Goal: Task Accomplishment & Management: Complete application form

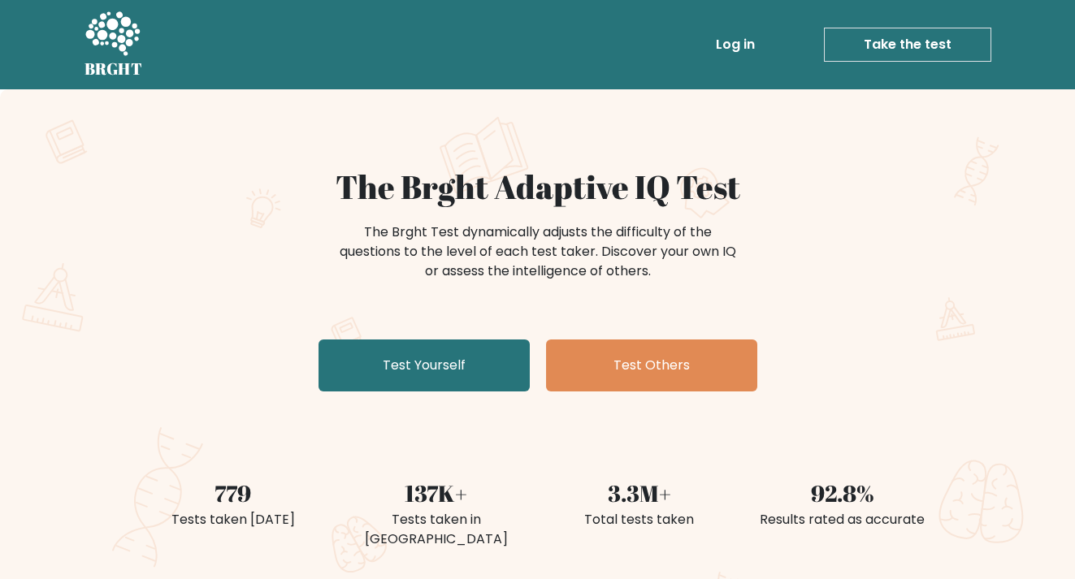
click at [747, 33] on link "Log in" at bounding box center [735, 44] width 52 height 32
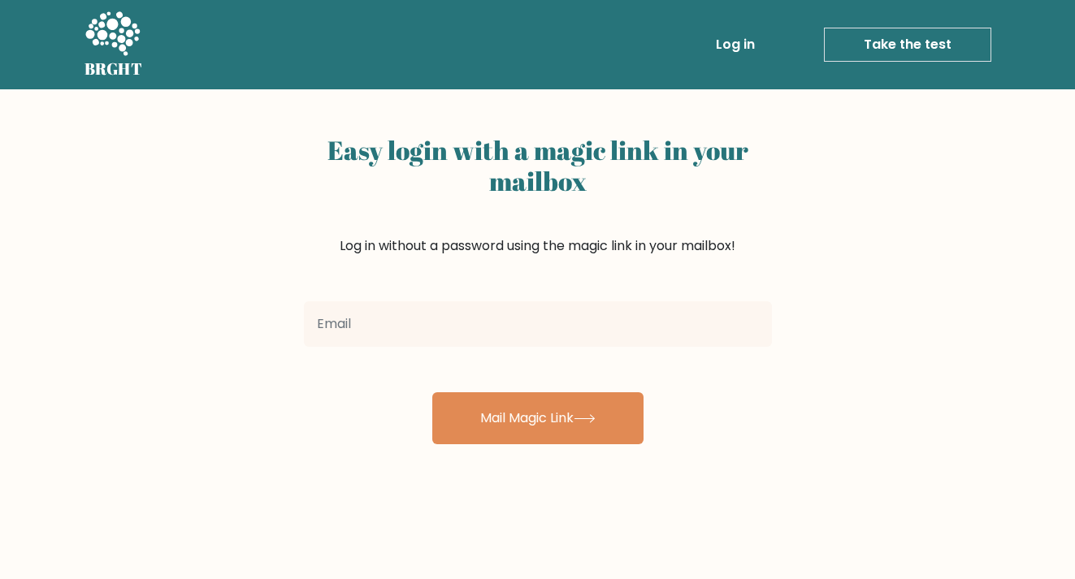
click at [612, 328] on input "email" at bounding box center [538, 323] width 468 height 45
type input "[EMAIL_ADDRESS][DOMAIN_NAME]"
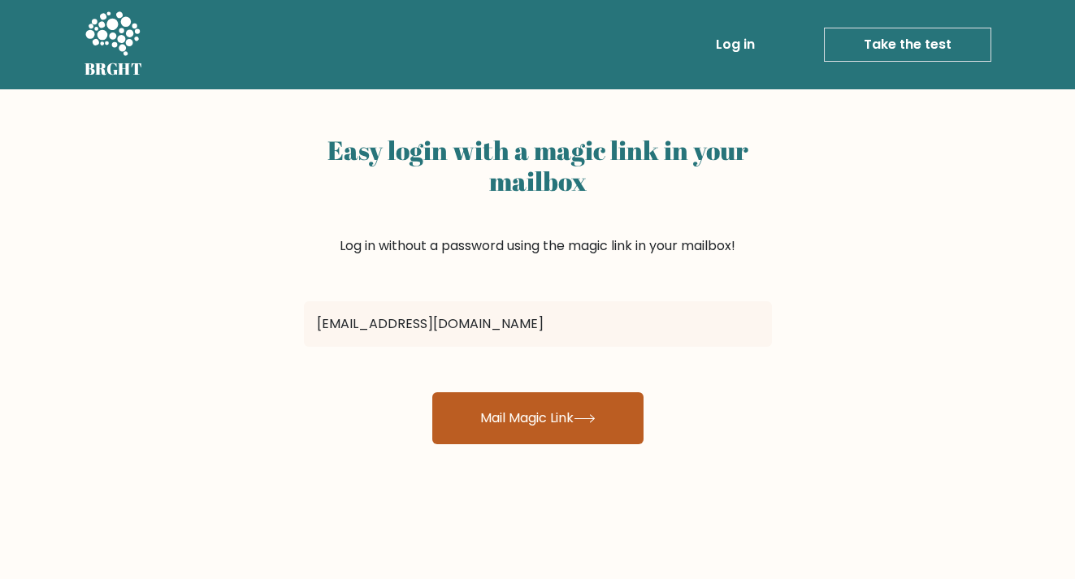
click at [533, 424] on button "Mail Magic Link" at bounding box center [537, 418] width 211 height 52
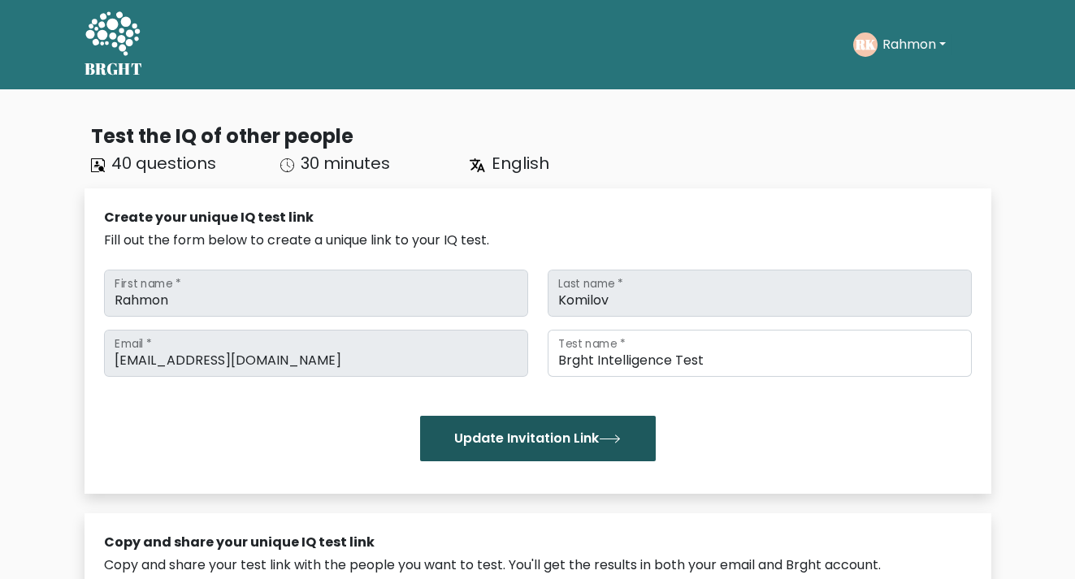
click at [617, 436] on icon "submit" at bounding box center [610, 439] width 22 height 9
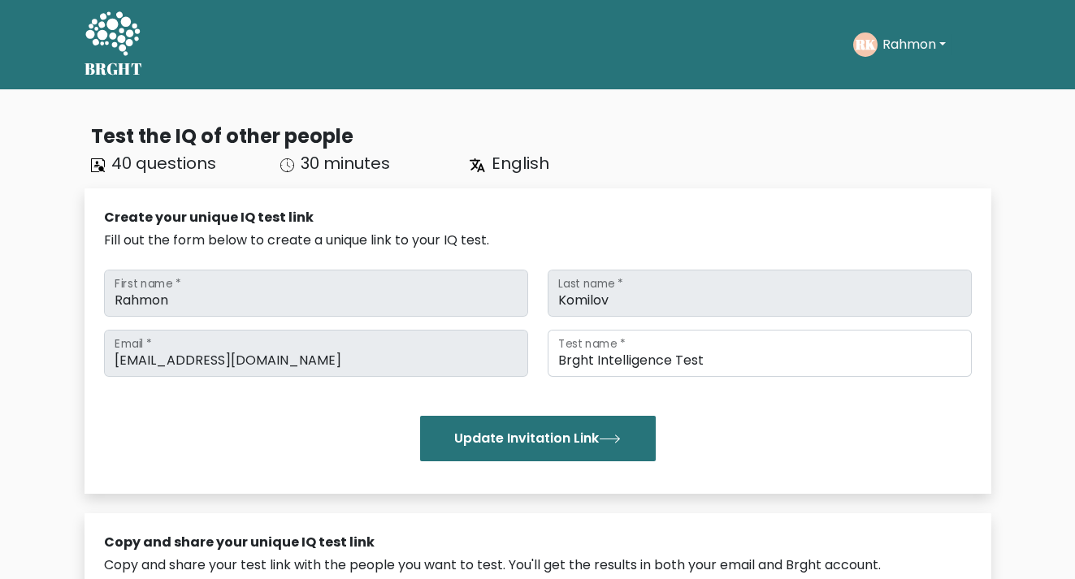
click at [115, 43] on icon at bounding box center [112, 33] width 54 height 44
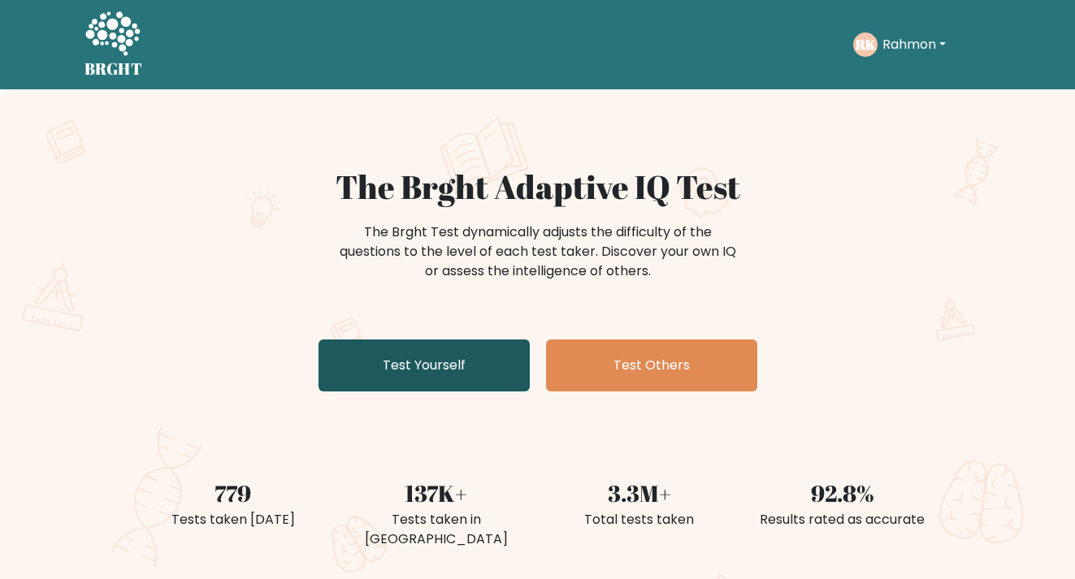
click at [465, 373] on link "Test Yourself" at bounding box center [423, 366] width 211 height 52
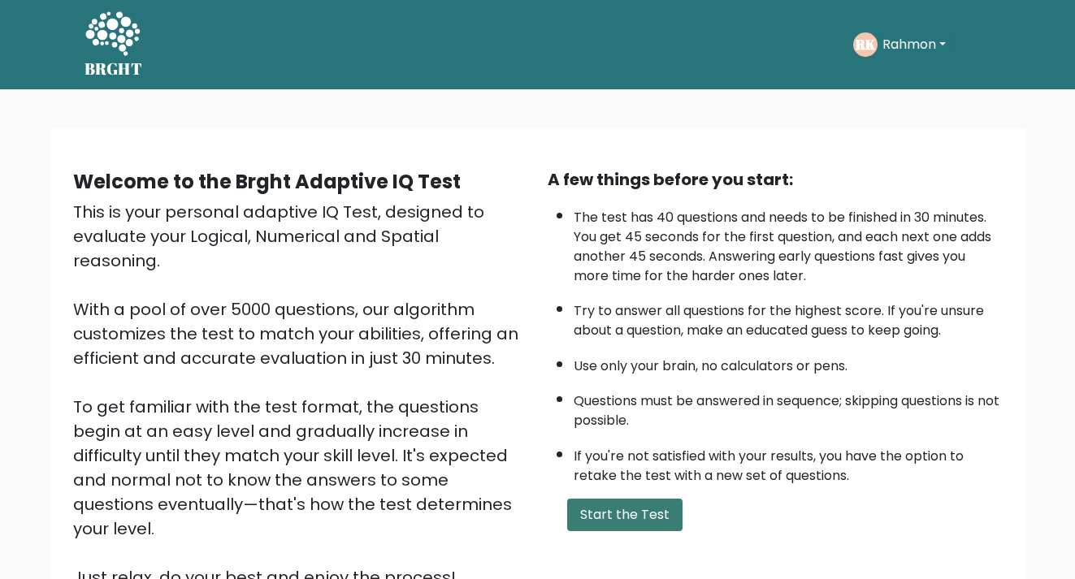
click at [613, 505] on button "Start the Test" at bounding box center [624, 515] width 115 height 32
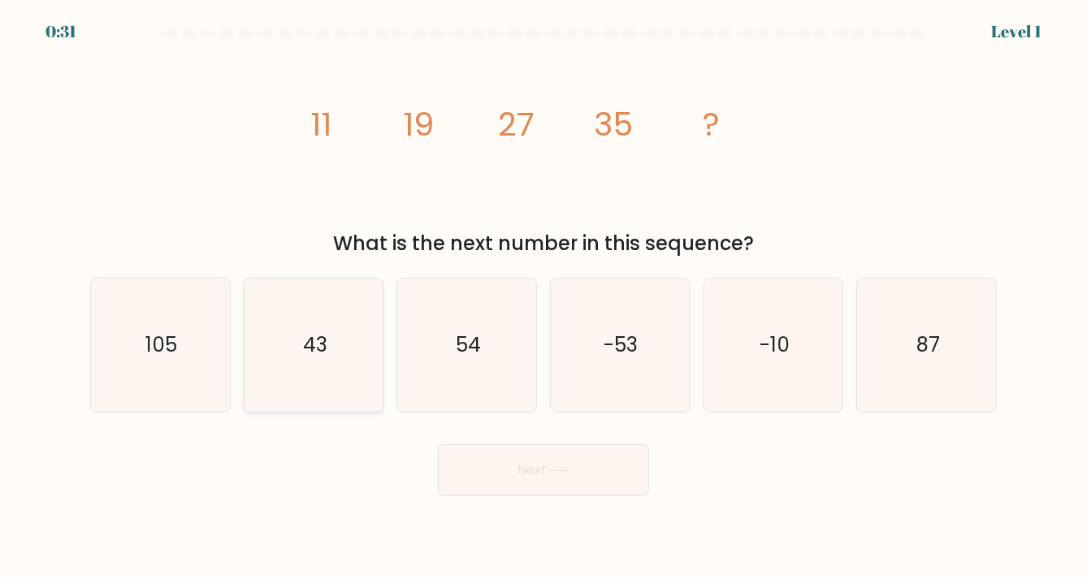
click at [319, 343] on text "43" at bounding box center [315, 345] width 24 height 28
click at [543, 298] on input "b. 43" at bounding box center [543, 294] width 1 height 8
radio input "true"
click at [572, 478] on button "Next" at bounding box center [543, 470] width 211 height 52
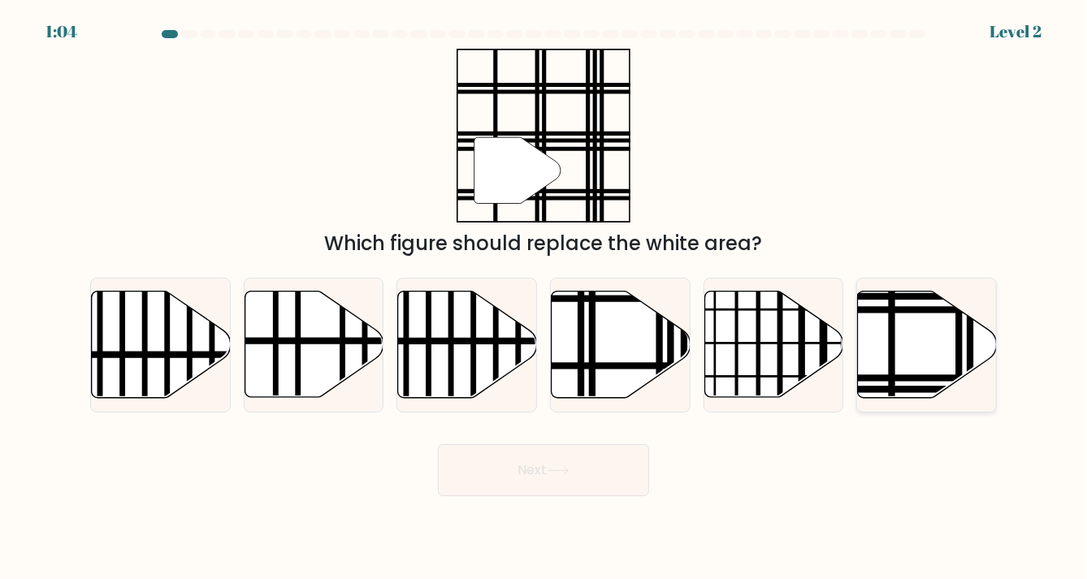
click at [899, 369] on icon at bounding box center [927, 345] width 139 height 106
click at [544, 298] on input "f." at bounding box center [543, 294] width 1 height 8
radio input "true"
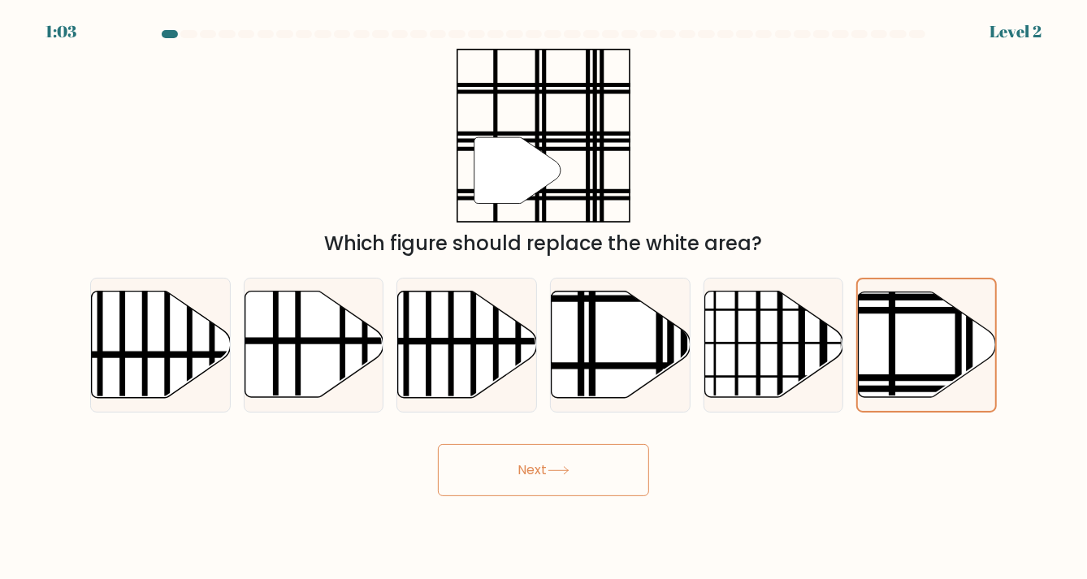
click at [582, 469] on button "Next" at bounding box center [543, 470] width 211 height 52
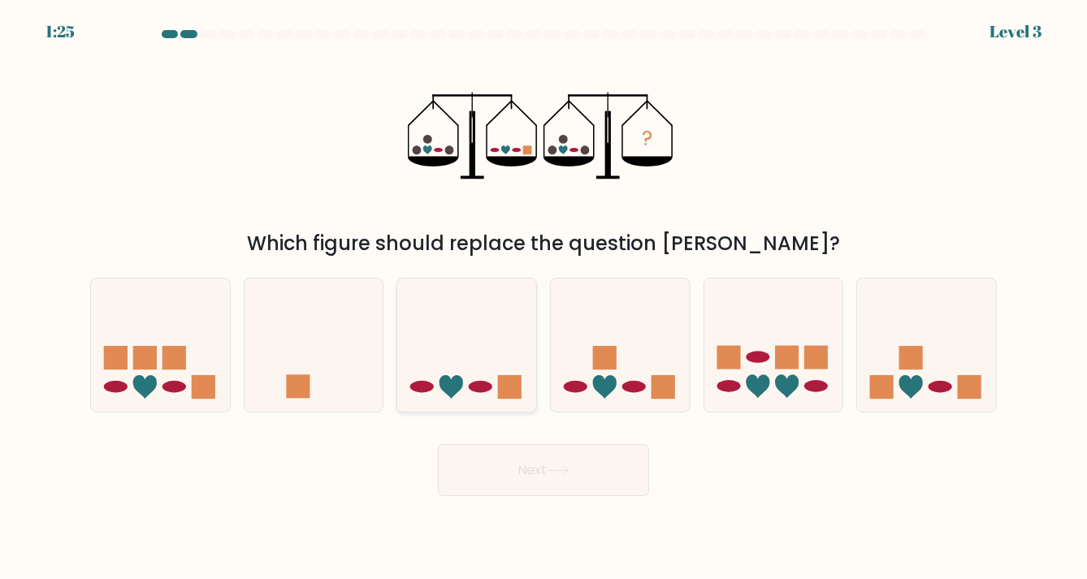
click at [470, 396] on icon at bounding box center [466, 345] width 139 height 115
click at [543, 298] on input "c." at bounding box center [543, 294] width 1 height 8
radio input "true"
click at [527, 479] on button "Next" at bounding box center [543, 470] width 211 height 52
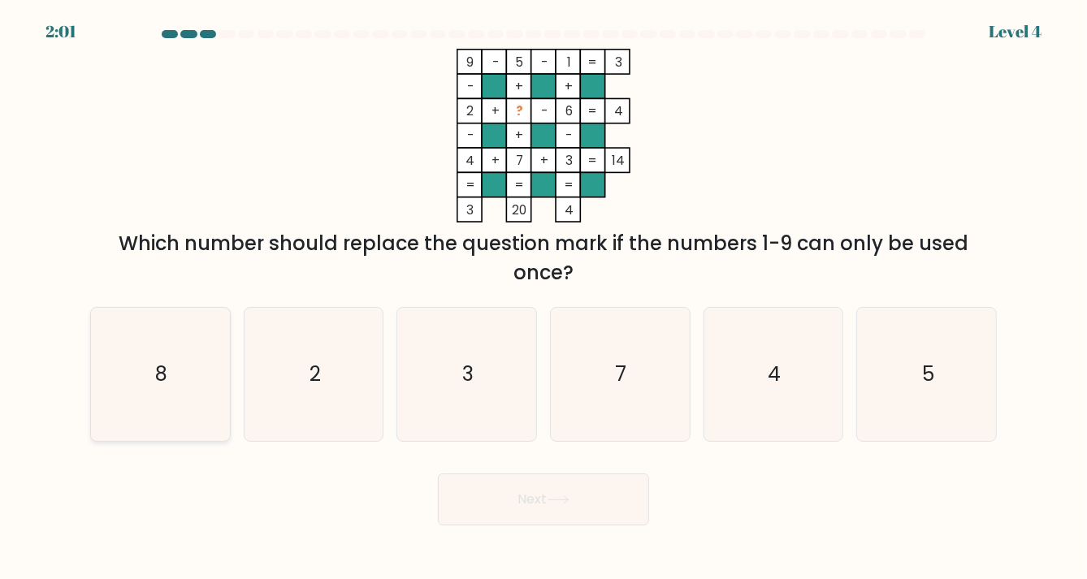
click at [197, 369] on icon "8" at bounding box center [159, 374] width 133 height 133
click at [543, 298] on input "a. 8" at bounding box center [543, 294] width 1 height 8
radio input "true"
click at [481, 496] on button "Next" at bounding box center [543, 500] width 211 height 52
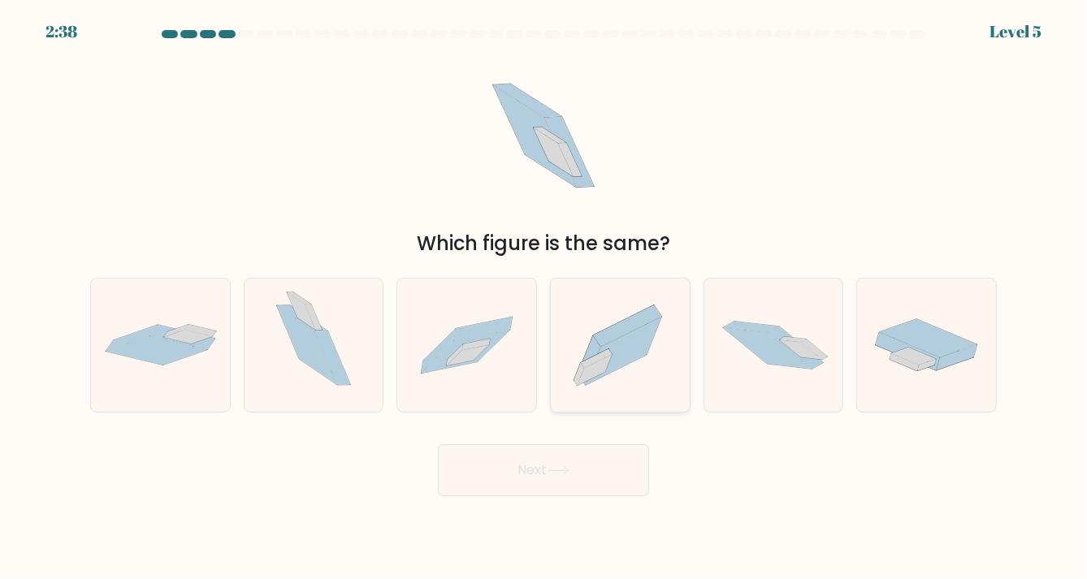
click at [608, 379] on icon at bounding box center [620, 345] width 139 height 123
click at [544, 298] on input "d." at bounding box center [543, 294] width 1 height 8
radio input "true"
click at [606, 461] on button "Next" at bounding box center [543, 470] width 211 height 52
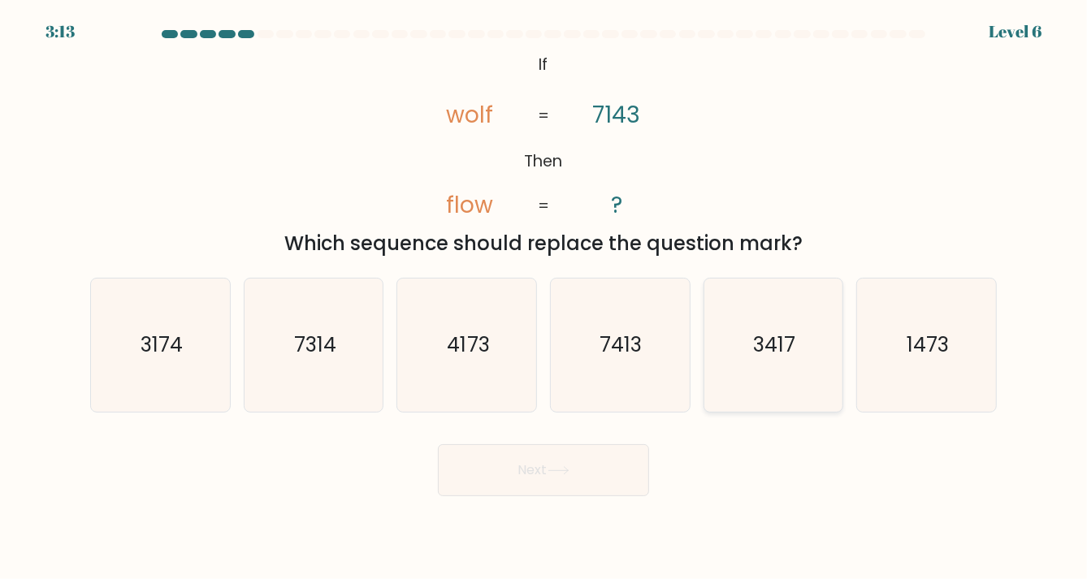
click at [764, 360] on icon "3417" at bounding box center [773, 345] width 133 height 133
click at [544, 298] on input "e. 3417" at bounding box center [543, 294] width 1 height 8
radio input "true"
click at [596, 473] on button "Next" at bounding box center [543, 470] width 211 height 52
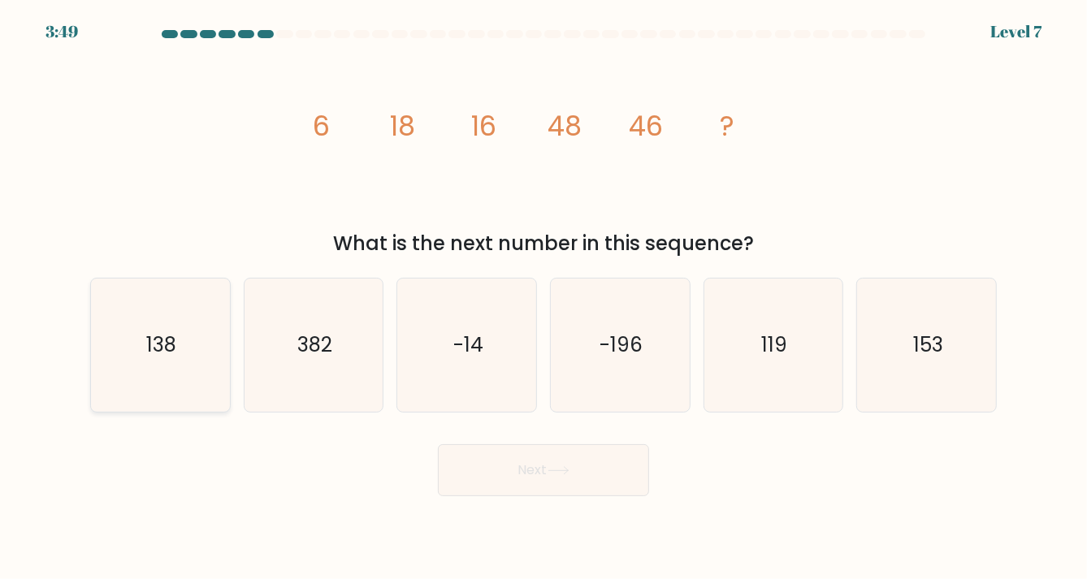
click at [158, 368] on icon "138" at bounding box center [159, 345] width 133 height 133
click at [543, 298] on input "a. 138" at bounding box center [543, 294] width 1 height 8
radio input "true"
click at [495, 482] on button "Next" at bounding box center [543, 470] width 211 height 52
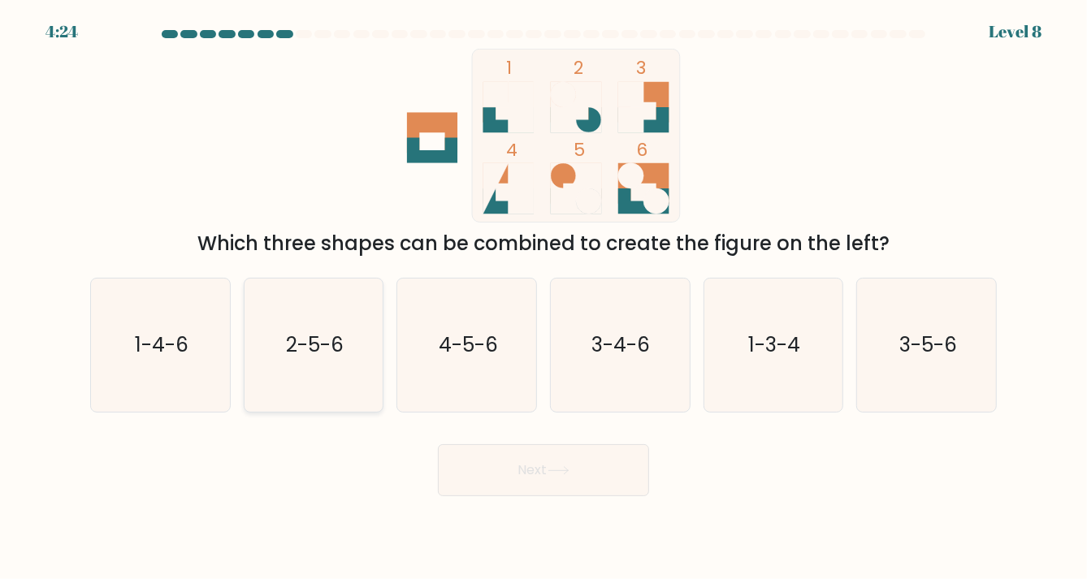
click at [311, 356] on text "2-5-6" at bounding box center [315, 345] width 58 height 28
click at [543, 298] on input "b. 2-5-6" at bounding box center [543, 294] width 1 height 8
radio input "true"
click at [543, 470] on button "Next" at bounding box center [543, 470] width 211 height 52
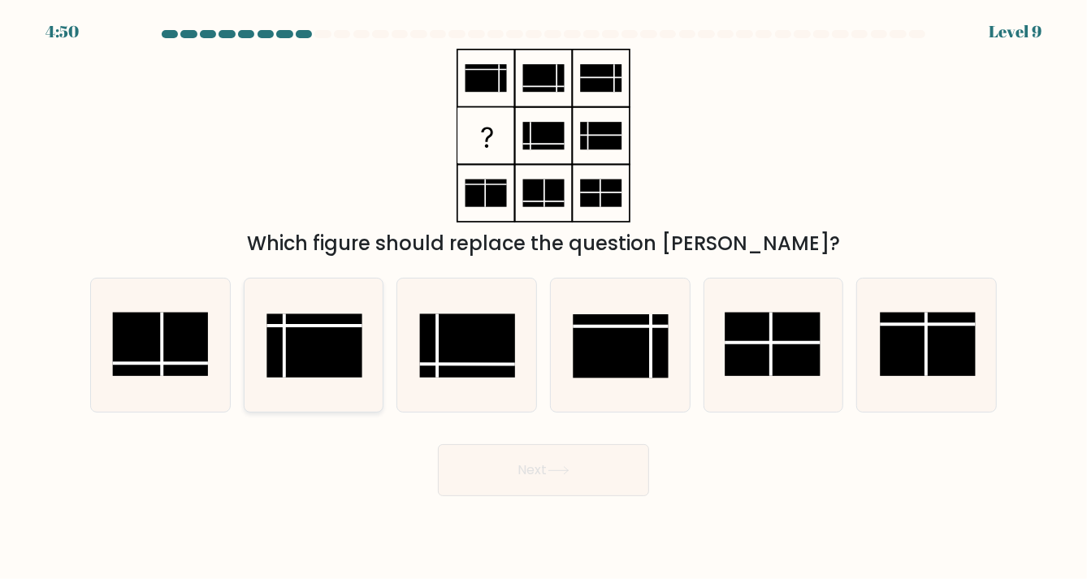
click at [348, 331] on rect at bounding box center [313, 345] width 95 height 63
click at [543, 298] on input "b." at bounding box center [543, 294] width 1 height 8
radio input "true"
click at [561, 474] on icon at bounding box center [559, 470] width 22 height 9
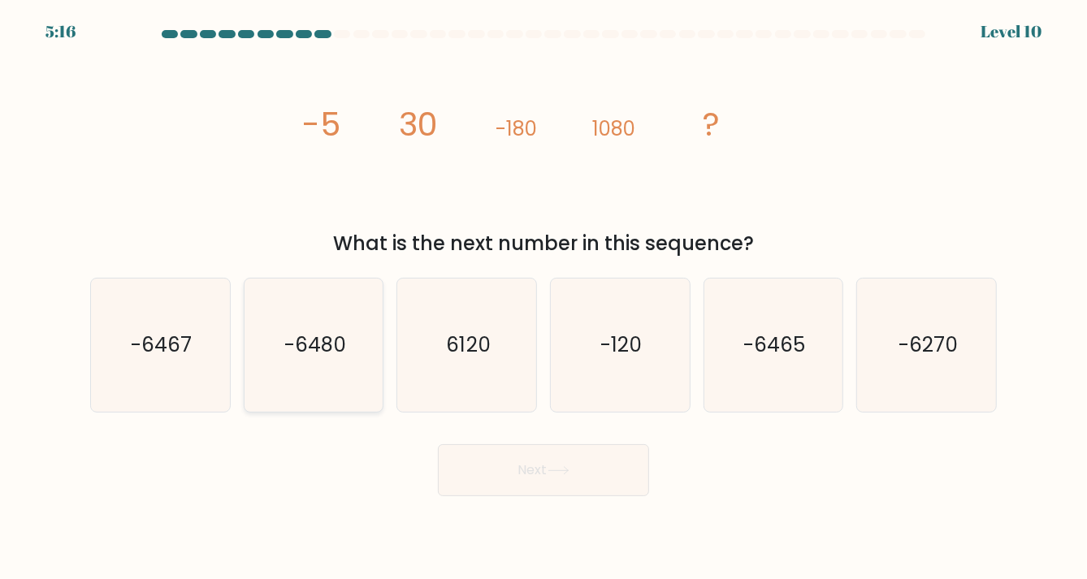
click at [350, 353] on icon "-6480" at bounding box center [313, 345] width 133 height 133
click at [543, 298] on input "b. -6480" at bounding box center [543, 294] width 1 height 8
radio input "true"
click at [582, 470] on button "Next" at bounding box center [543, 470] width 211 height 52
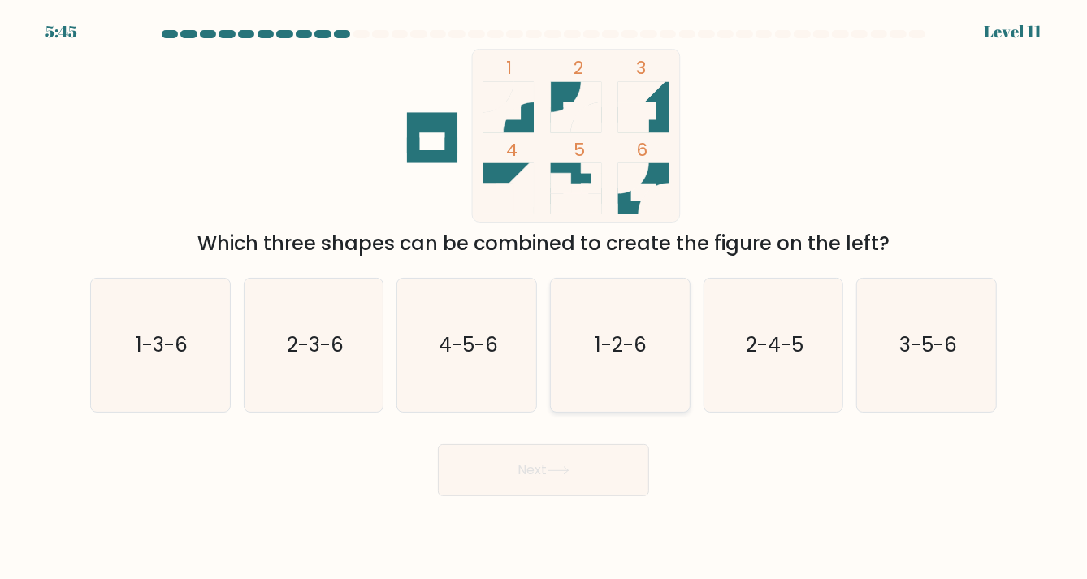
click at [631, 349] on text "1-2-6" at bounding box center [621, 345] width 52 height 28
click at [544, 298] on input "d. 1-2-6" at bounding box center [543, 294] width 1 height 8
radio input "true"
click at [604, 470] on button "Next" at bounding box center [543, 470] width 211 height 52
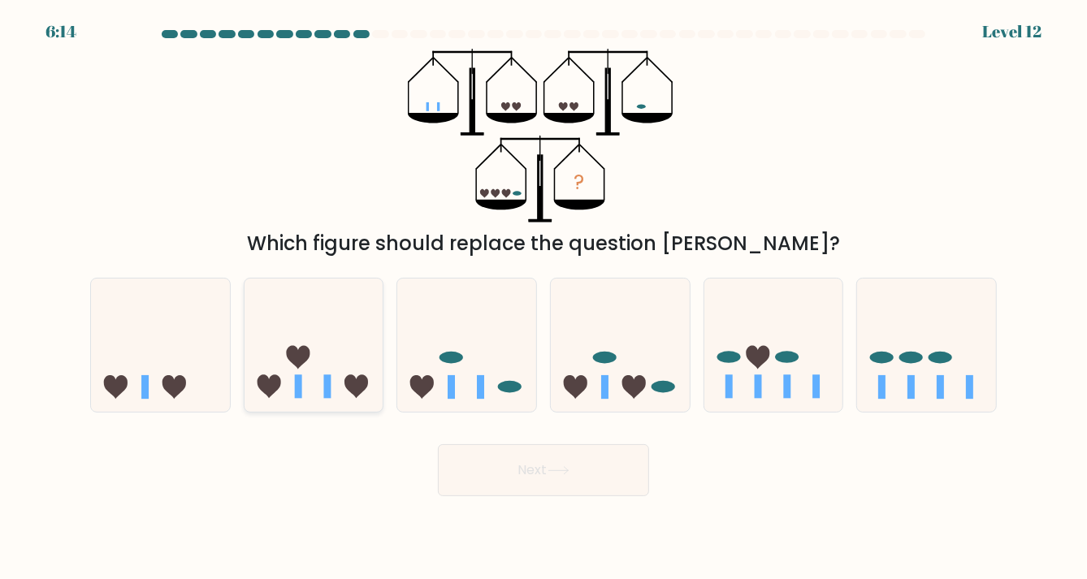
click at [306, 377] on icon at bounding box center [314, 345] width 139 height 115
click at [543, 298] on input "b." at bounding box center [543, 294] width 1 height 8
radio input "true"
click at [587, 476] on button "Next" at bounding box center [543, 470] width 211 height 52
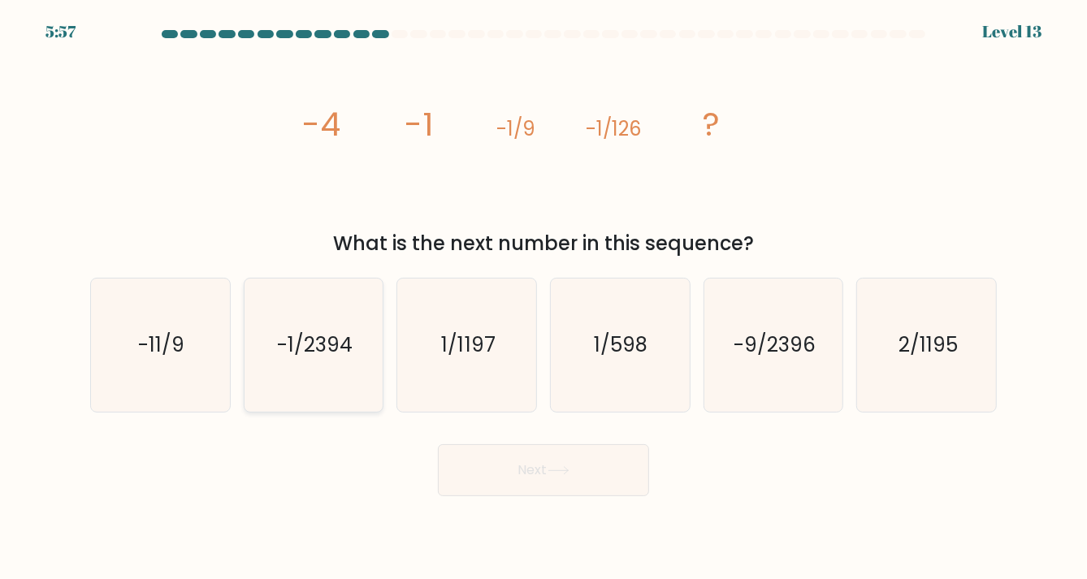
click at [362, 363] on icon "-1/2394" at bounding box center [313, 345] width 133 height 133
click at [543, 298] on input "b. -1/2394" at bounding box center [543, 294] width 1 height 8
radio input "true"
click at [557, 470] on icon at bounding box center [557, 470] width 19 height 7
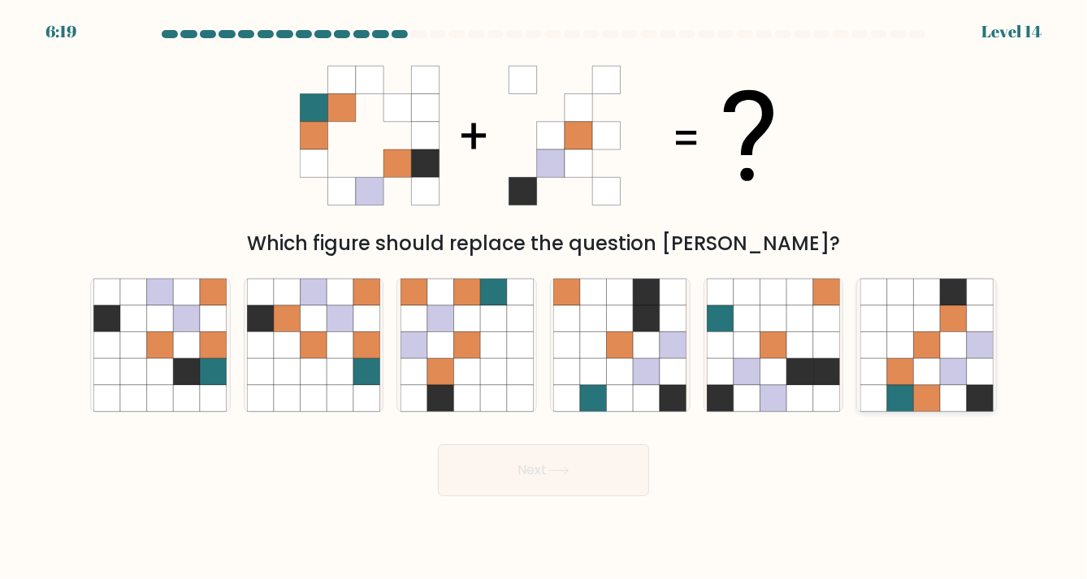
click at [946, 363] on icon at bounding box center [953, 371] width 27 height 27
click at [544, 298] on input "f." at bounding box center [543, 294] width 1 height 8
radio input "true"
click at [595, 468] on button "Next" at bounding box center [543, 470] width 211 height 52
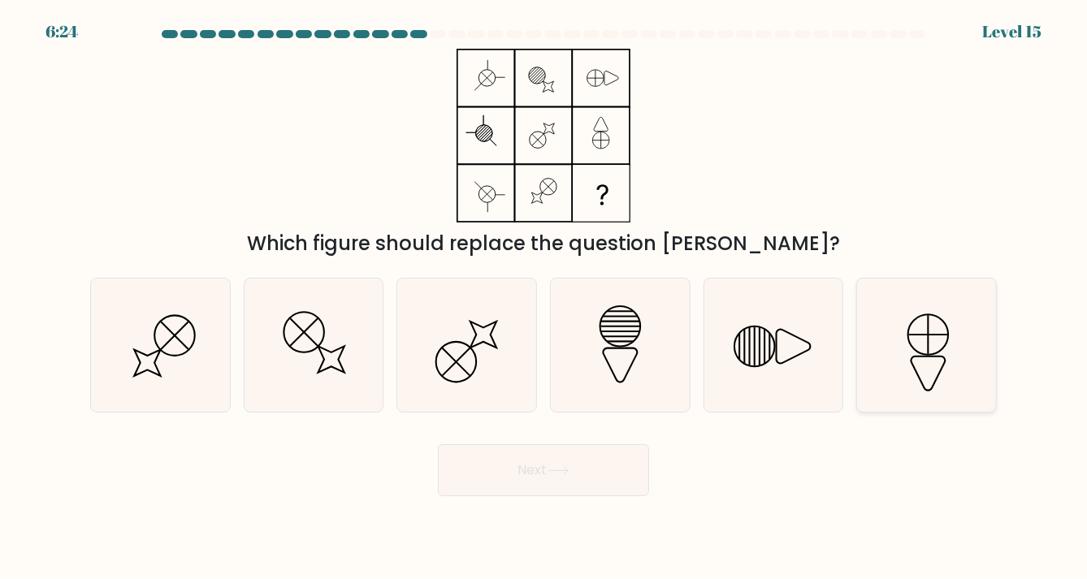
click at [909, 340] on icon at bounding box center [926, 345] width 133 height 133
click at [544, 298] on input "f." at bounding box center [543, 294] width 1 height 8
radio input "true"
click at [617, 461] on button "Next" at bounding box center [543, 470] width 211 height 52
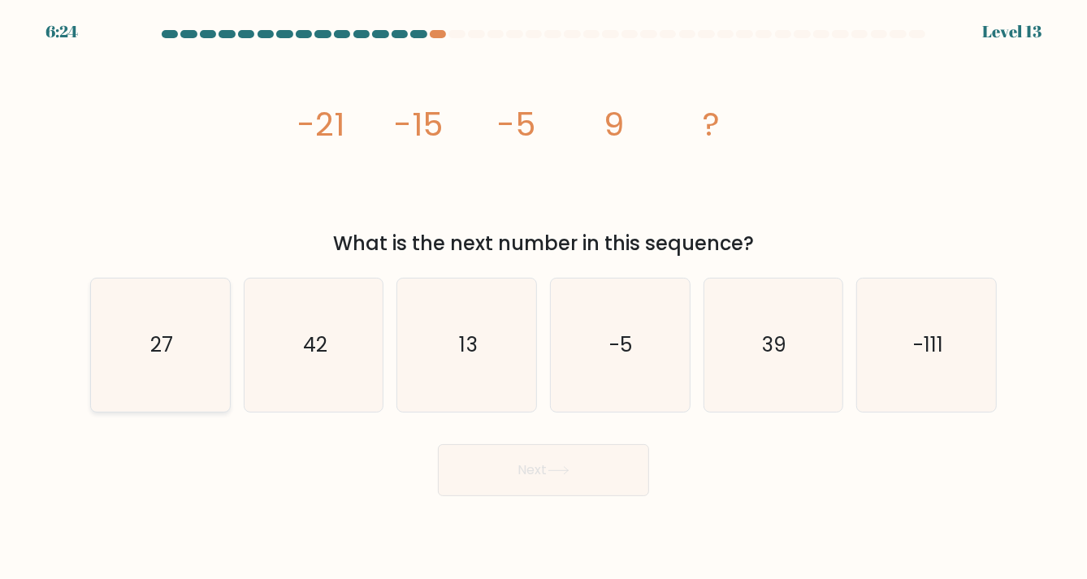
click at [170, 340] on text "27" at bounding box center [161, 345] width 23 height 28
click at [543, 298] on input "a. 27" at bounding box center [543, 294] width 1 height 8
radio input "true"
click at [472, 468] on button "Next" at bounding box center [543, 470] width 211 height 52
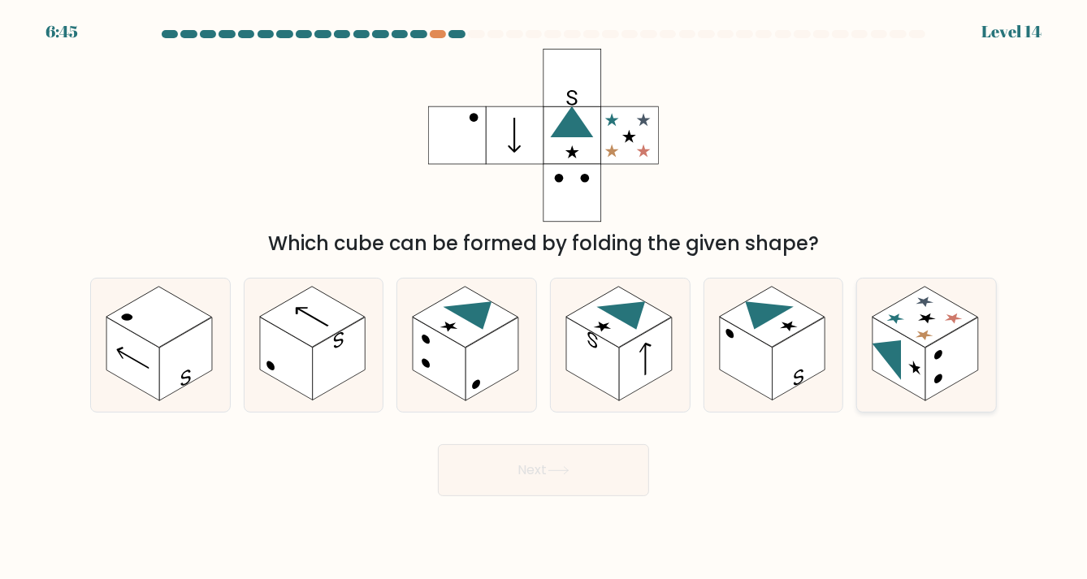
click at [928, 354] on rect at bounding box center [951, 359] width 53 height 83
click at [544, 298] on input "f." at bounding box center [543, 294] width 1 height 8
radio input "true"
click at [610, 457] on button "Next" at bounding box center [543, 470] width 211 height 52
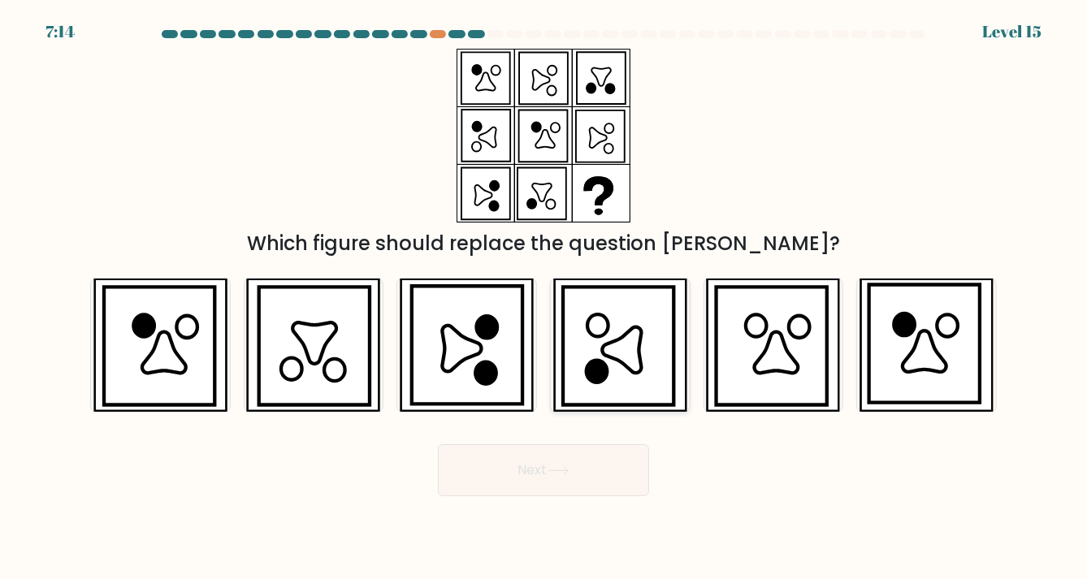
click at [611, 354] on icon at bounding box center [621, 350] width 39 height 46
click at [544, 298] on input "d." at bounding box center [543, 294] width 1 height 8
radio input "true"
click at [579, 455] on button "Next" at bounding box center [543, 470] width 211 height 52
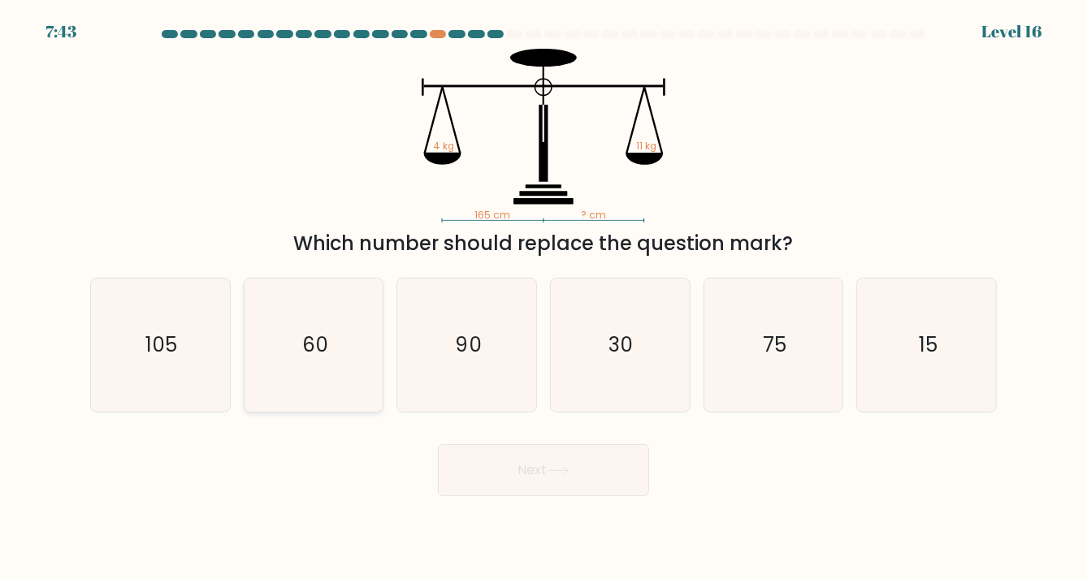
click at [341, 351] on icon "60" at bounding box center [313, 345] width 133 height 133
click at [543, 298] on input "b. 60" at bounding box center [543, 294] width 1 height 8
radio input "true"
click at [548, 474] on button "Next" at bounding box center [543, 470] width 211 height 52
click at [562, 478] on button "Next" at bounding box center [543, 470] width 211 height 52
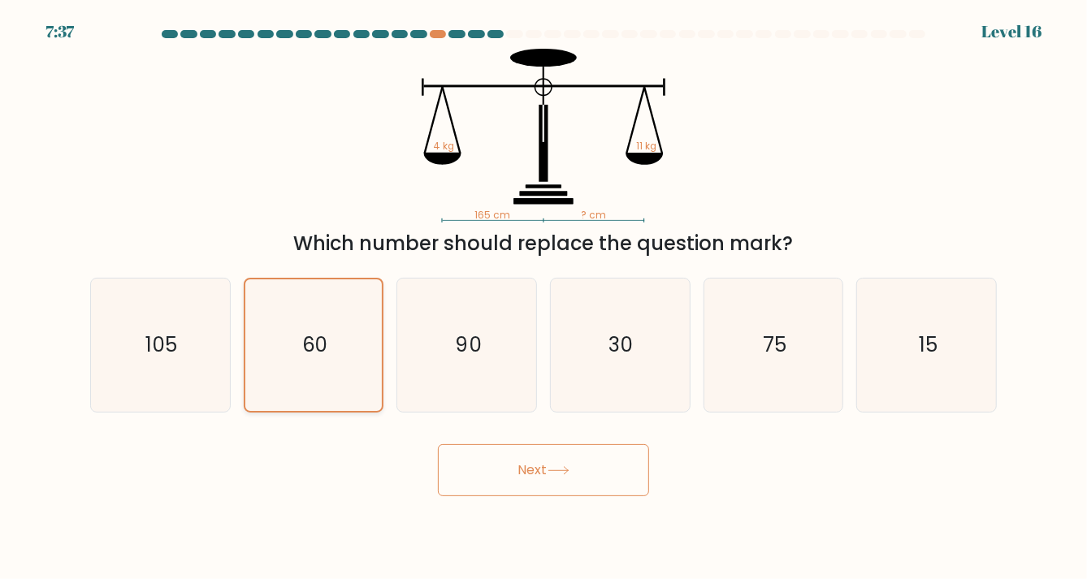
click at [357, 367] on icon "60" at bounding box center [314, 345] width 132 height 132
click at [543, 298] on input "b. 60" at bounding box center [543, 294] width 1 height 8
click at [495, 457] on button "Next" at bounding box center [543, 470] width 211 height 52
click at [498, 458] on button "Next" at bounding box center [543, 470] width 211 height 52
click at [501, 458] on button "Next" at bounding box center [543, 470] width 211 height 52
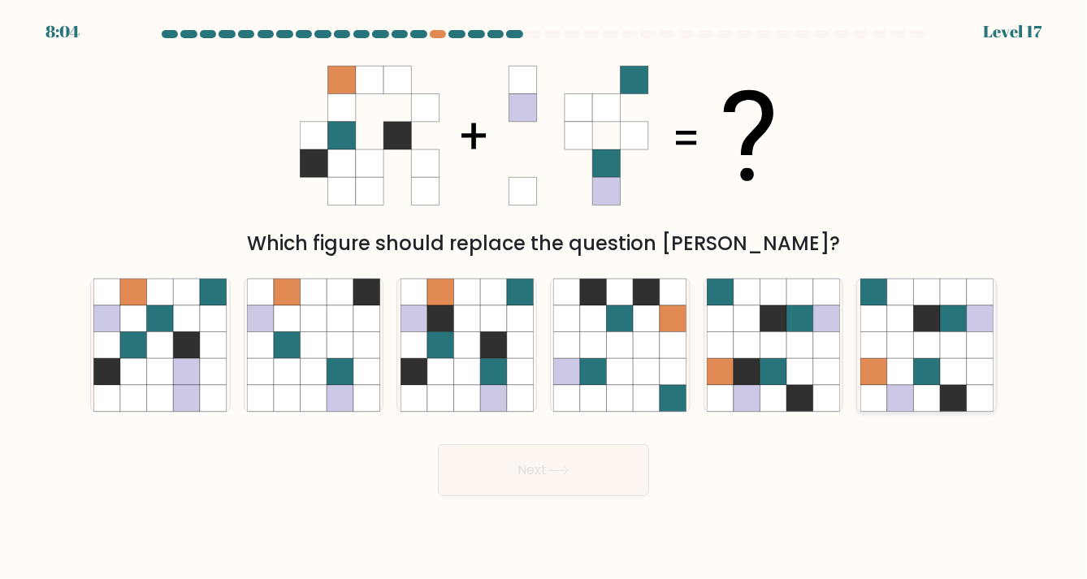
click at [925, 377] on icon at bounding box center [926, 371] width 27 height 27
click at [544, 298] on input "f." at bounding box center [543, 294] width 1 height 8
radio input "true"
click at [608, 472] on button "Next" at bounding box center [543, 470] width 211 height 52
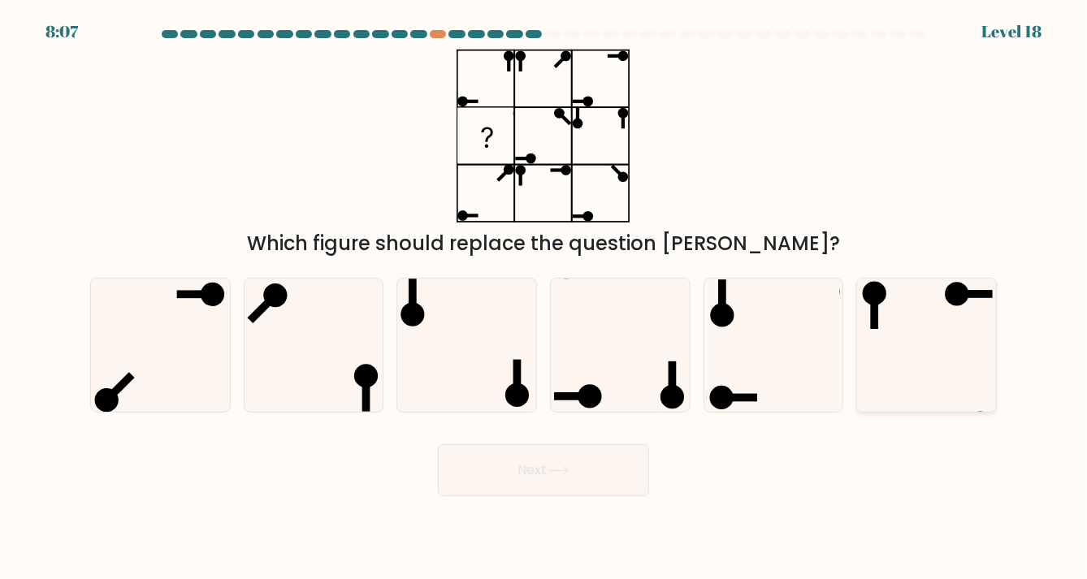
click at [959, 354] on icon at bounding box center [926, 345] width 133 height 133
click at [544, 298] on input "f." at bounding box center [543, 294] width 1 height 8
radio input "true"
click at [614, 475] on button "Next" at bounding box center [543, 470] width 211 height 52
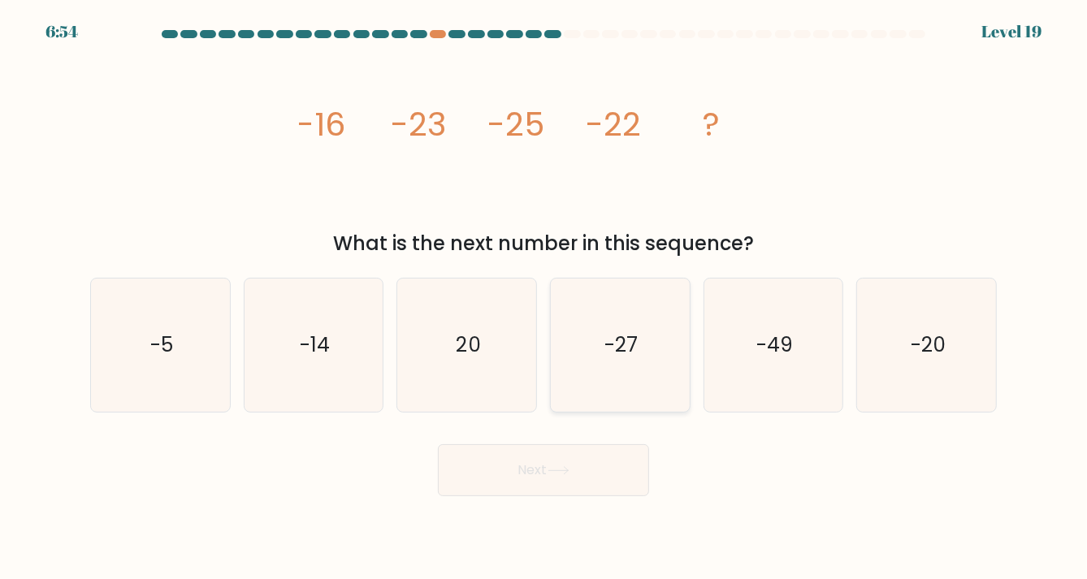
click at [638, 359] on icon "-27" at bounding box center [619, 345] width 133 height 133
click at [544, 298] on input "d. -27" at bounding box center [543, 294] width 1 height 8
radio input "true"
click at [615, 467] on button "Next" at bounding box center [543, 470] width 211 height 52
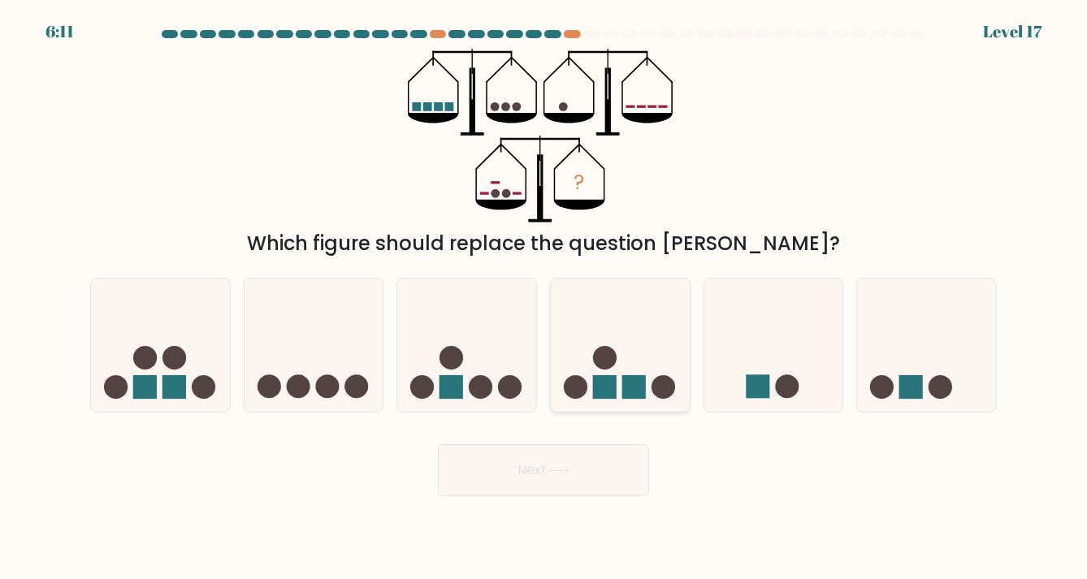
click at [623, 358] on icon at bounding box center [620, 345] width 139 height 115
click at [544, 298] on input "d." at bounding box center [543, 294] width 1 height 8
radio input "true"
click at [602, 468] on button "Next" at bounding box center [543, 470] width 211 height 52
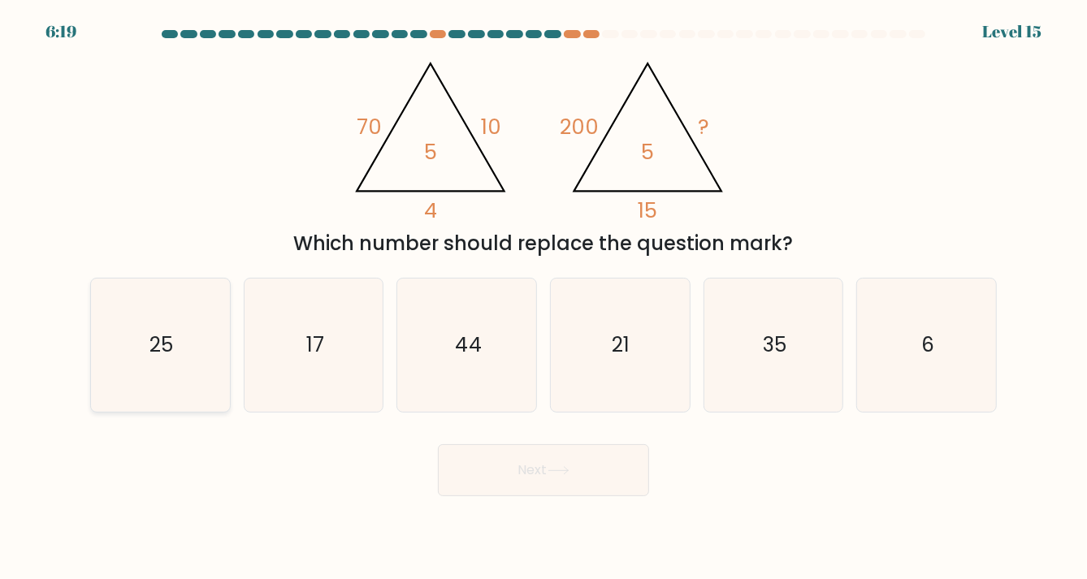
click at [133, 359] on icon "25" at bounding box center [159, 345] width 133 height 133
click at [543, 298] on input "a. 25" at bounding box center [543, 294] width 1 height 8
radio input "true"
click at [509, 446] on button "Next" at bounding box center [543, 470] width 211 height 52
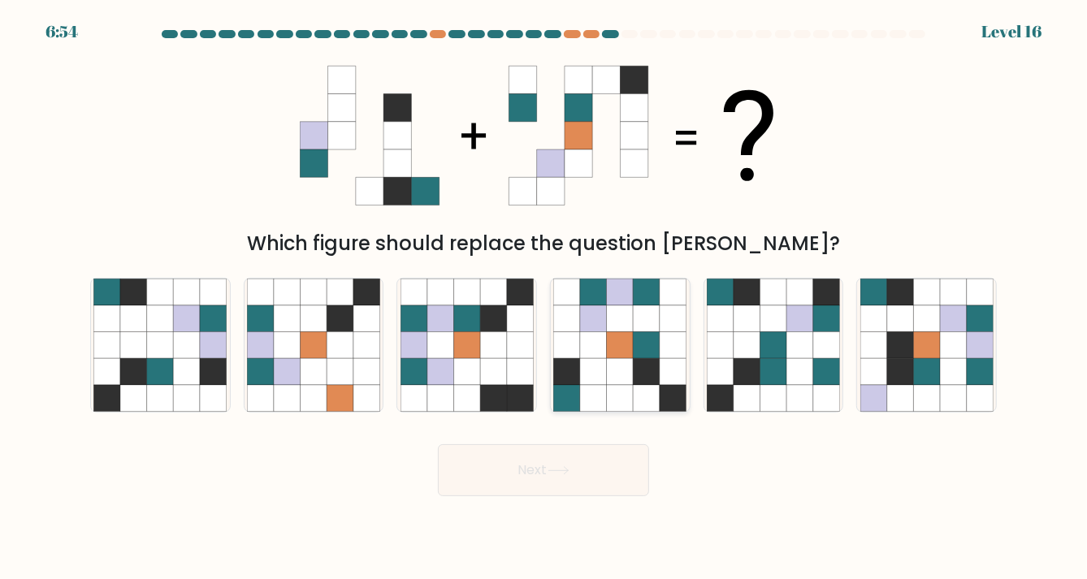
click at [622, 355] on icon at bounding box center [620, 345] width 27 height 27
click at [544, 298] on input "d." at bounding box center [543, 294] width 1 height 8
radio input "true"
click at [621, 475] on button "Next" at bounding box center [543, 470] width 211 height 52
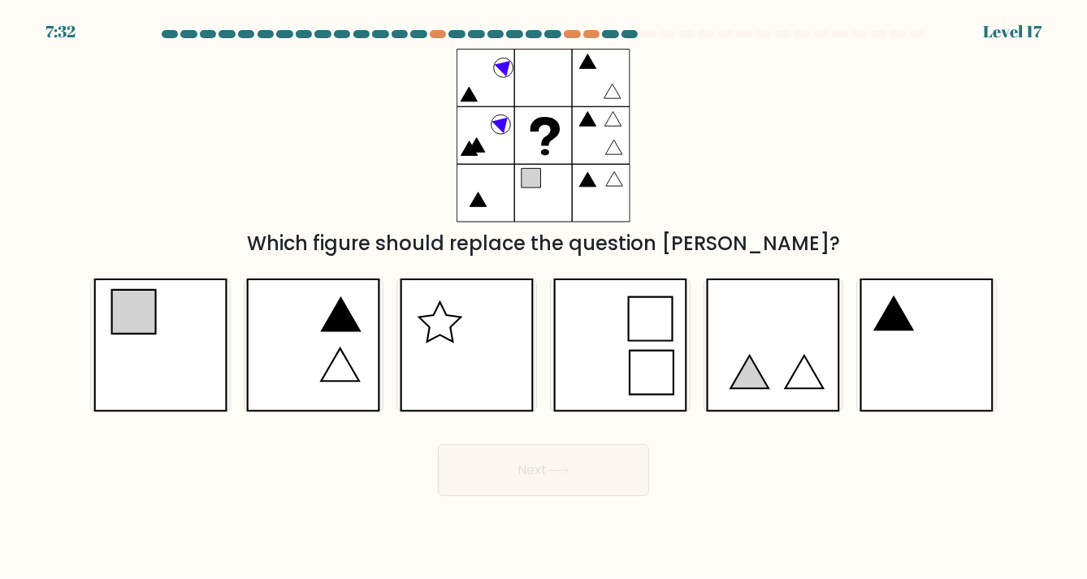
click at [494, 124] on icon at bounding box center [544, 136] width 174 height 174
click at [890, 383] on icon at bounding box center [927, 345] width 134 height 133
click at [544, 298] on input "f." at bounding box center [543, 294] width 1 height 8
radio input "true"
click at [613, 474] on button "Next" at bounding box center [543, 470] width 211 height 52
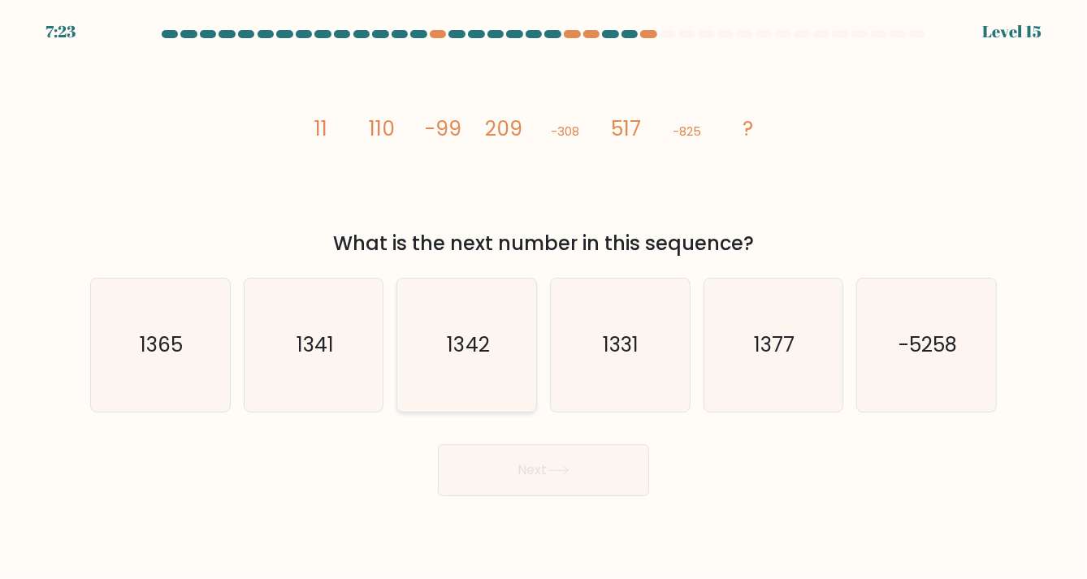
click at [511, 356] on icon "1342" at bounding box center [467, 345] width 133 height 133
click at [543, 298] on input "c. 1342" at bounding box center [543, 294] width 1 height 8
radio input "true"
click at [584, 466] on button "Next" at bounding box center [543, 470] width 211 height 52
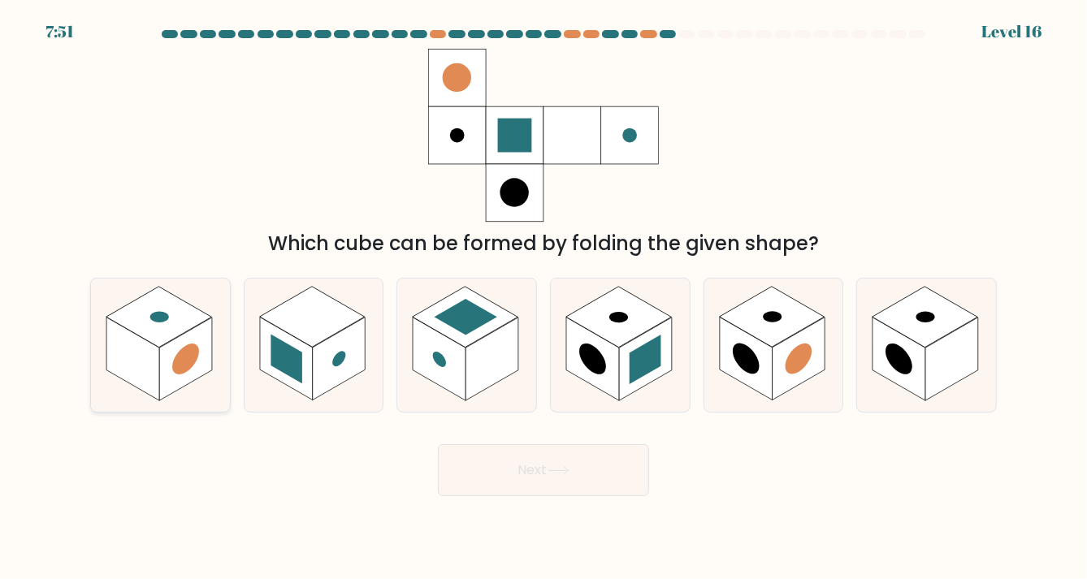
click at [177, 352] on rect at bounding box center [185, 359] width 53 height 83
click at [543, 298] on input "a." at bounding box center [543, 294] width 1 height 8
radio input "true"
click at [492, 483] on button "Next" at bounding box center [543, 470] width 211 height 52
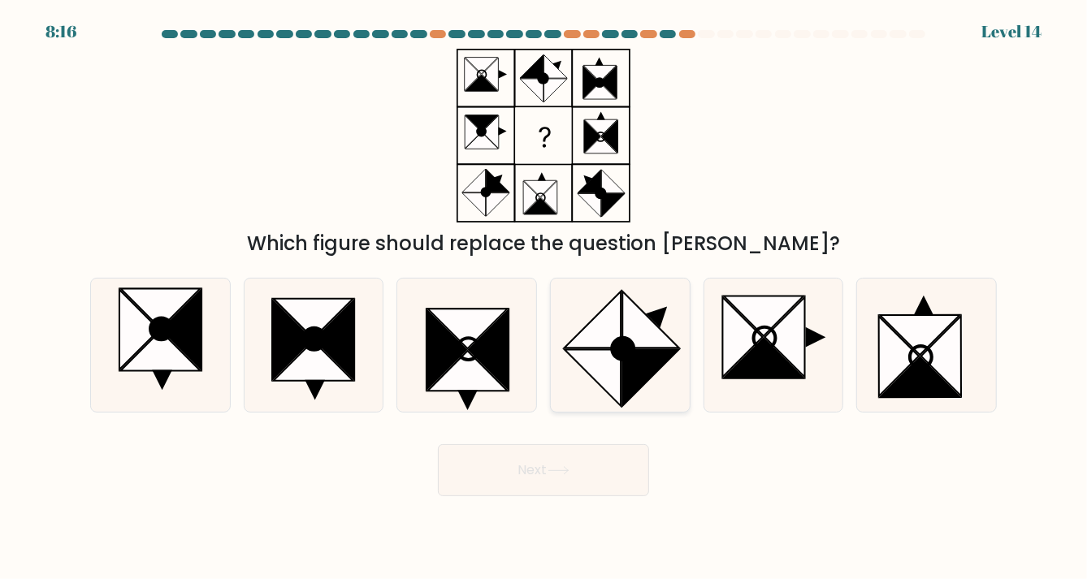
click at [664, 360] on icon at bounding box center [651, 377] width 56 height 56
click at [544, 298] on input "d." at bounding box center [543, 294] width 1 height 8
radio input "true"
click at [610, 462] on button "Next" at bounding box center [543, 470] width 211 height 52
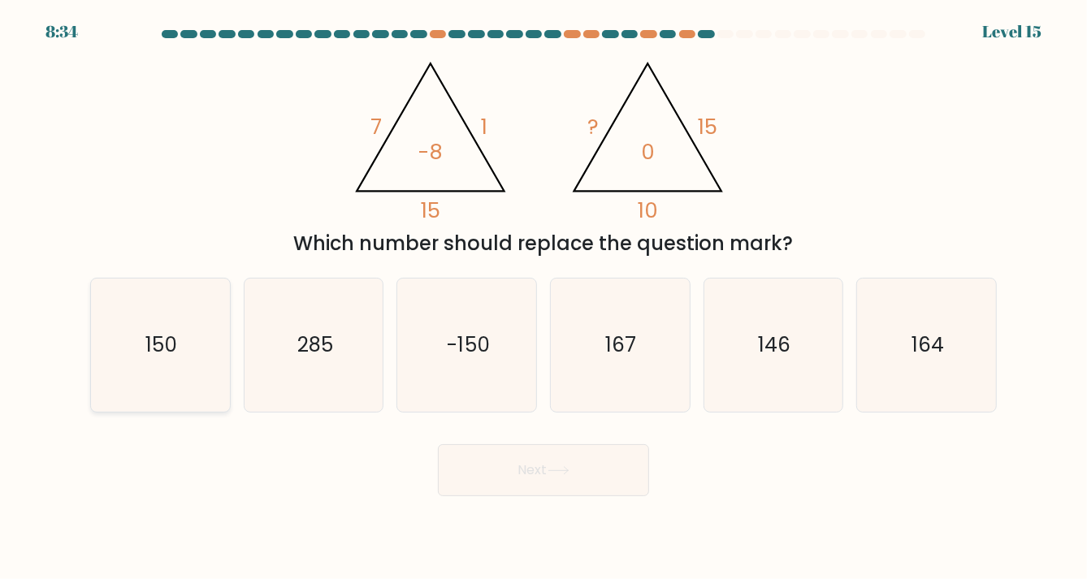
click at [210, 342] on icon "150" at bounding box center [159, 345] width 133 height 133
click at [543, 298] on input "a. 150" at bounding box center [543, 294] width 1 height 8
radio input "true"
click at [500, 465] on button "Next" at bounding box center [543, 470] width 211 height 52
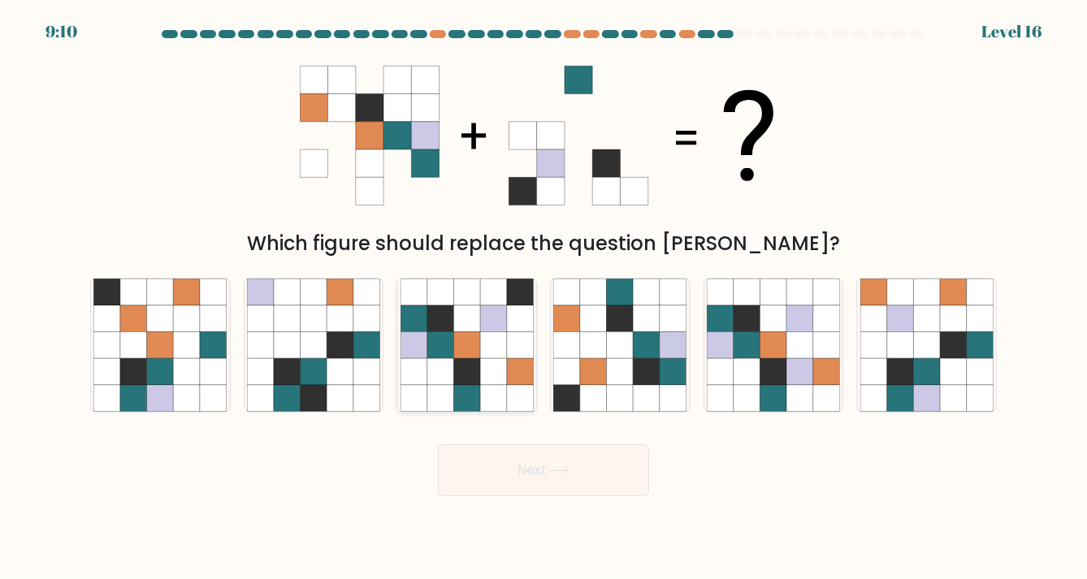
click at [485, 341] on icon at bounding box center [493, 345] width 27 height 27
click at [543, 298] on input "c." at bounding box center [543, 294] width 1 height 8
radio input "true"
click at [578, 461] on button "Next" at bounding box center [543, 470] width 211 height 52
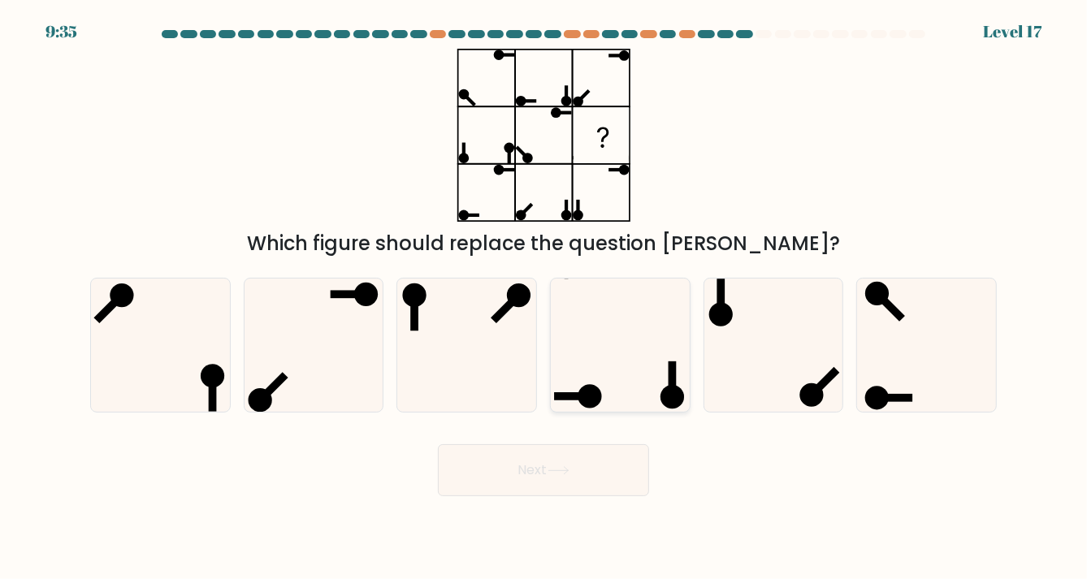
click at [646, 381] on icon at bounding box center [619, 345] width 133 height 133
click at [544, 298] on input "d." at bounding box center [543, 294] width 1 height 8
radio input "true"
click at [593, 481] on button "Next" at bounding box center [543, 470] width 211 height 52
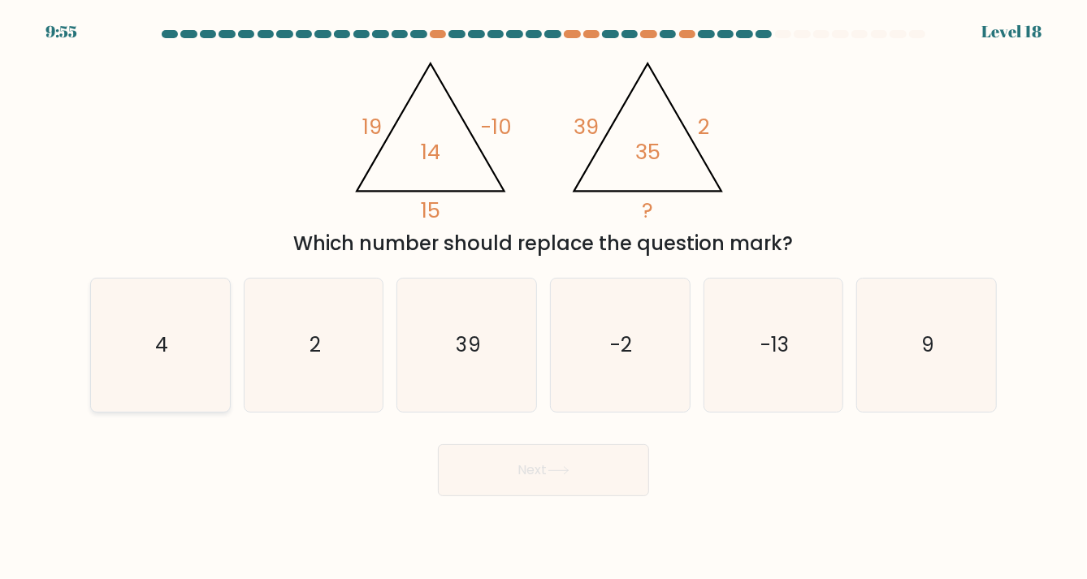
click at [211, 336] on icon "4" at bounding box center [159, 345] width 133 height 133
click at [543, 298] on input "a. 4" at bounding box center [543, 294] width 1 height 8
radio input "true"
click at [556, 470] on icon at bounding box center [559, 470] width 22 height 9
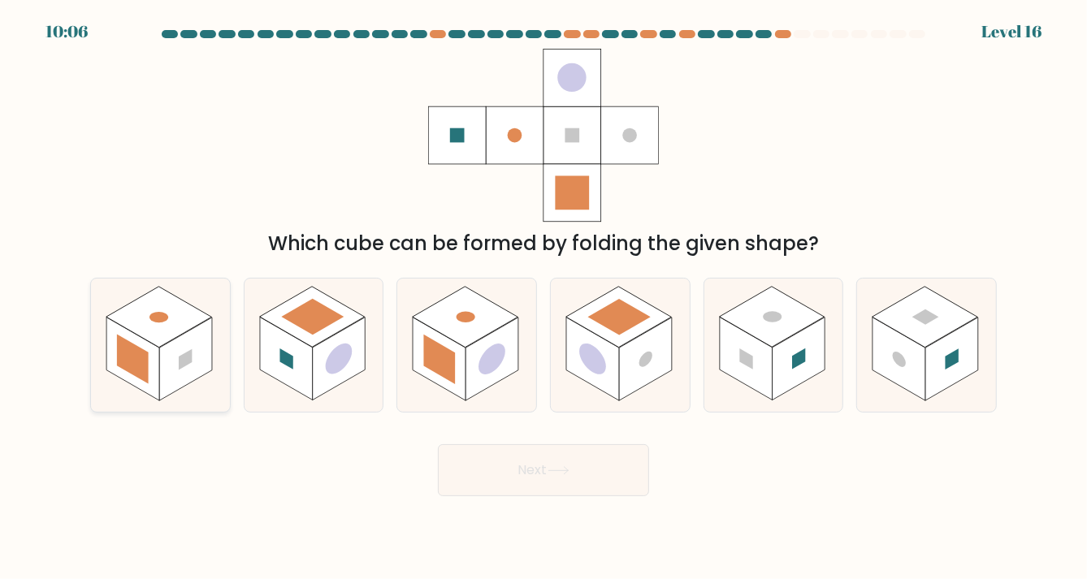
click at [194, 360] on rect at bounding box center [185, 359] width 53 height 83
click at [543, 298] on input "a." at bounding box center [543, 294] width 1 height 8
radio input "true"
click at [517, 455] on button "Next" at bounding box center [543, 470] width 211 height 52
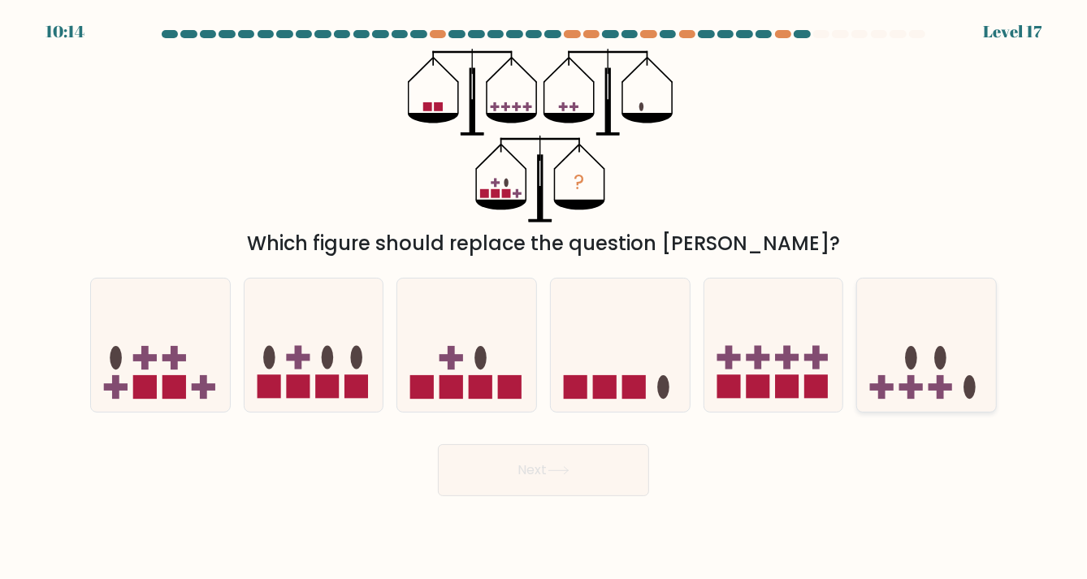
click at [912, 379] on rect at bounding box center [910, 387] width 7 height 24
click at [544, 298] on input "f." at bounding box center [543, 294] width 1 height 8
radio input "true"
click at [628, 470] on button "Next" at bounding box center [543, 470] width 211 height 52
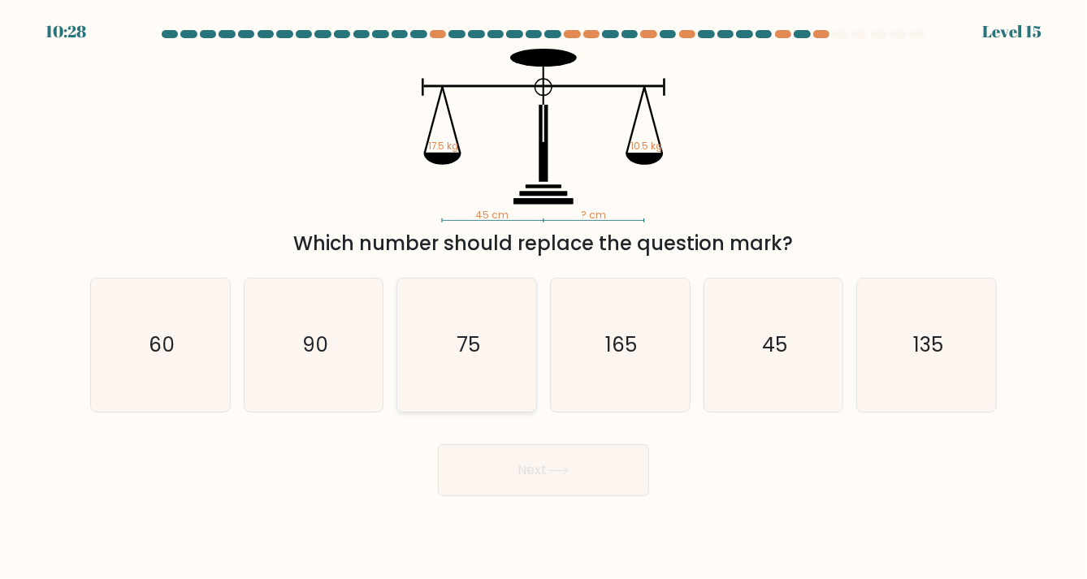
click at [486, 357] on icon "75" at bounding box center [467, 345] width 133 height 133
click at [543, 298] on input "c. 75" at bounding box center [543, 294] width 1 height 8
radio input "true"
click at [535, 462] on button "Next" at bounding box center [543, 470] width 211 height 52
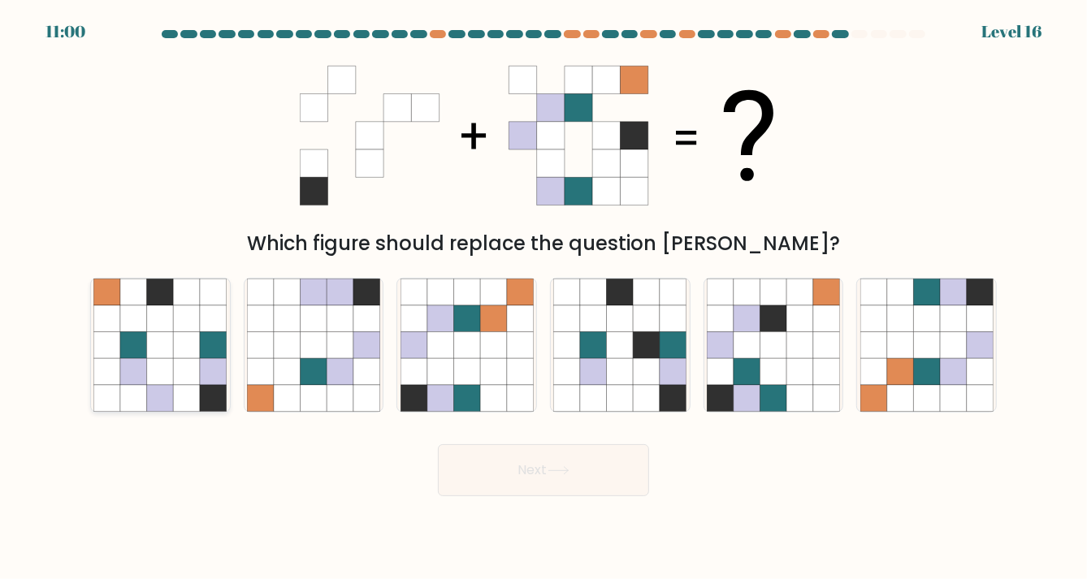
click at [183, 366] on icon at bounding box center [187, 371] width 27 height 27
click at [543, 298] on input "a." at bounding box center [543, 294] width 1 height 8
radio input "true"
click at [527, 479] on button "Next" at bounding box center [543, 470] width 211 height 52
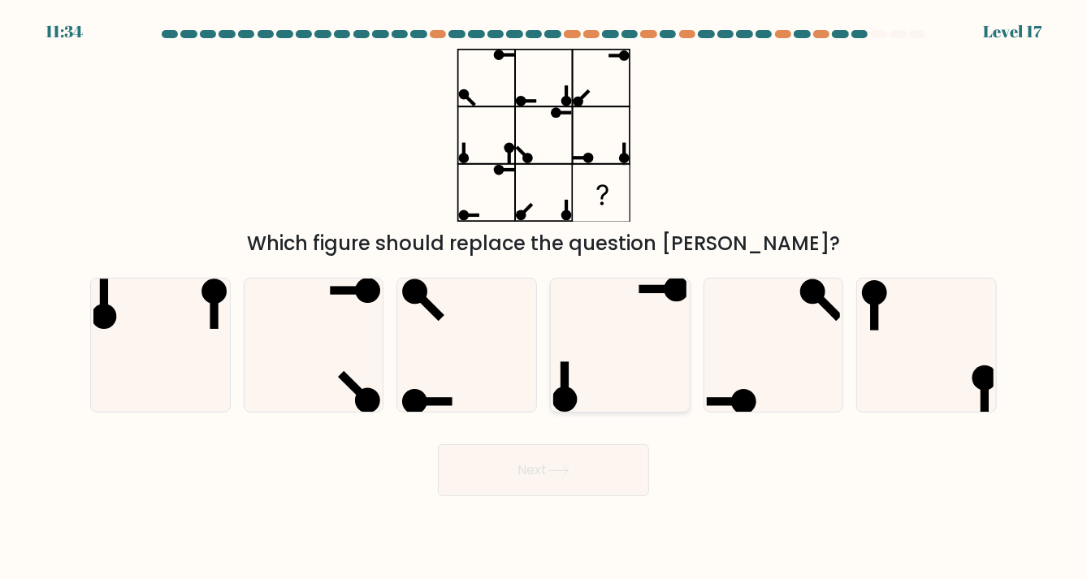
click at [574, 379] on icon at bounding box center [619, 345] width 133 height 133
click at [544, 298] on input "d." at bounding box center [543, 294] width 1 height 8
radio input "true"
click at [571, 459] on button "Next" at bounding box center [543, 470] width 211 height 52
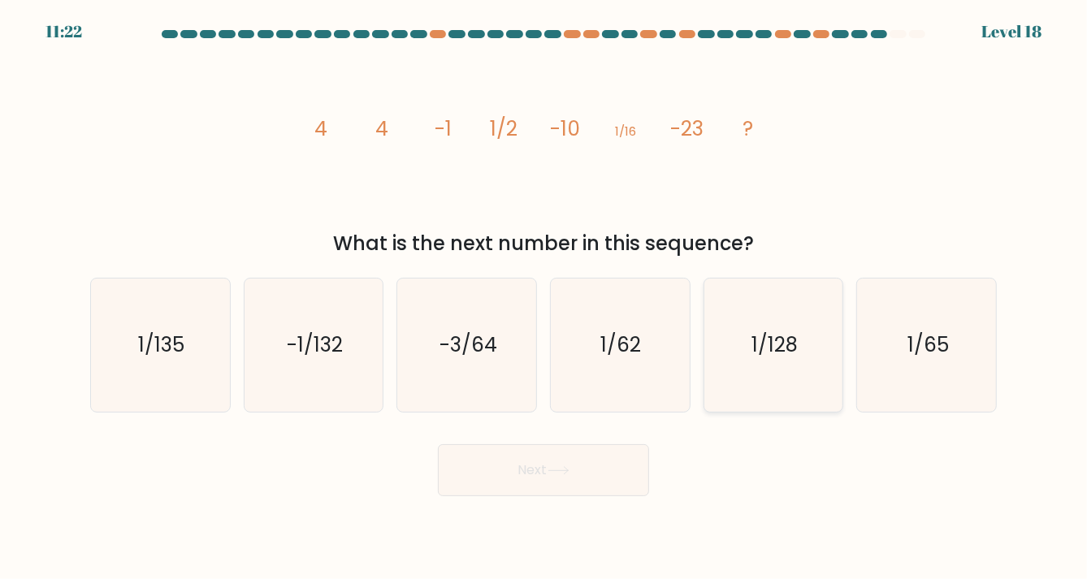
click at [751, 359] on icon "1/128" at bounding box center [773, 345] width 133 height 133
click at [544, 298] on input "e. 1/128" at bounding box center [543, 294] width 1 height 8
radio input "true"
click at [628, 472] on button "Next" at bounding box center [543, 470] width 211 height 52
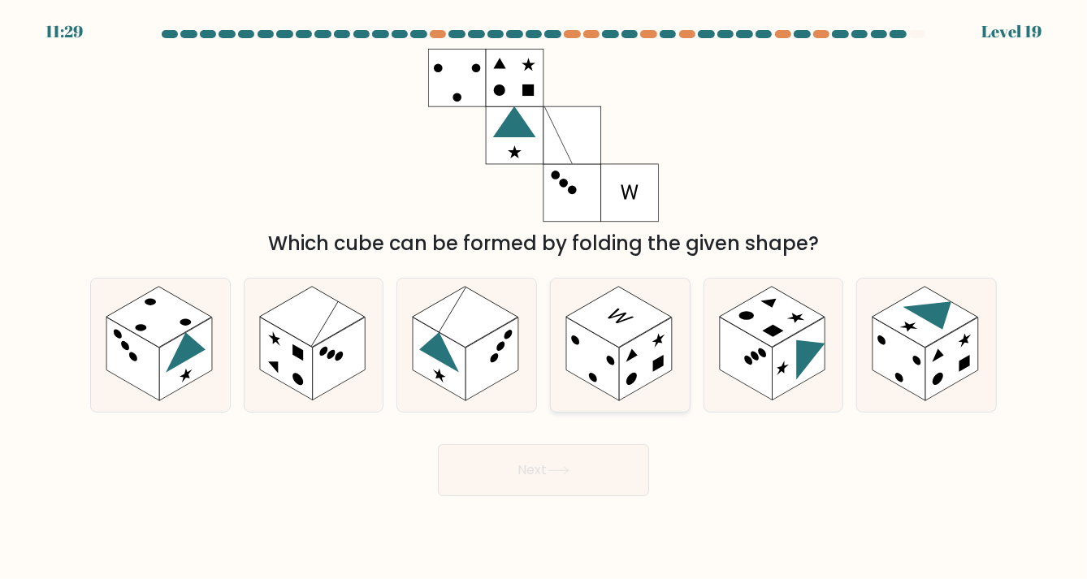
click at [596, 359] on rect at bounding box center [592, 359] width 53 height 83
click at [544, 298] on input "d." at bounding box center [543, 294] width 1 height 8
radio input "true"
click at [604, 466] on button "Next" at bounding box center [543, 470] width 211 height 52
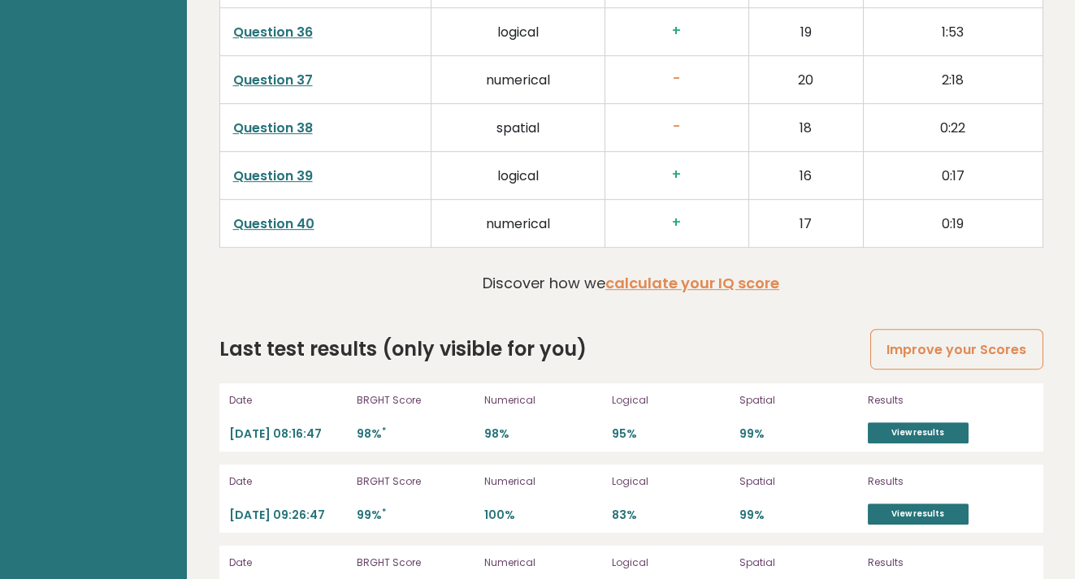
scroll to position [4306, 0]
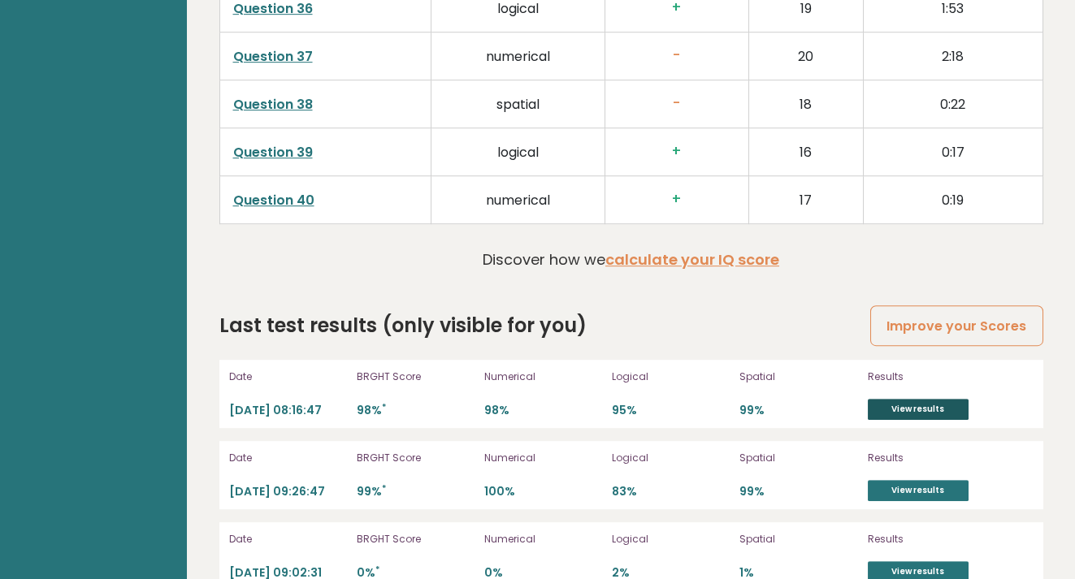
click at [900, 399] on link "View results" at bounding box center [918, 409] width 101 height 21
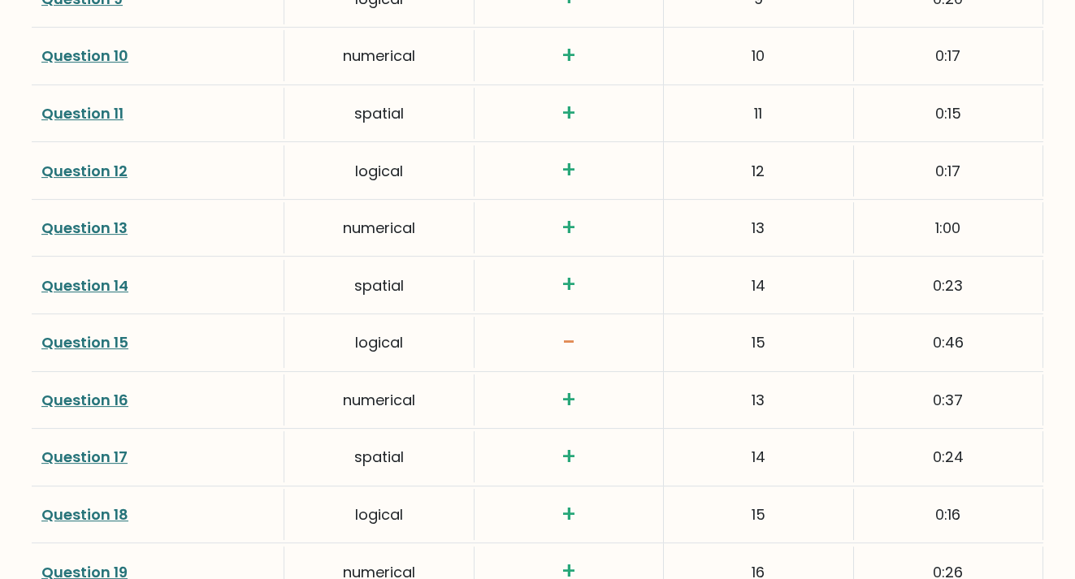
scroll to position [2924, 0]
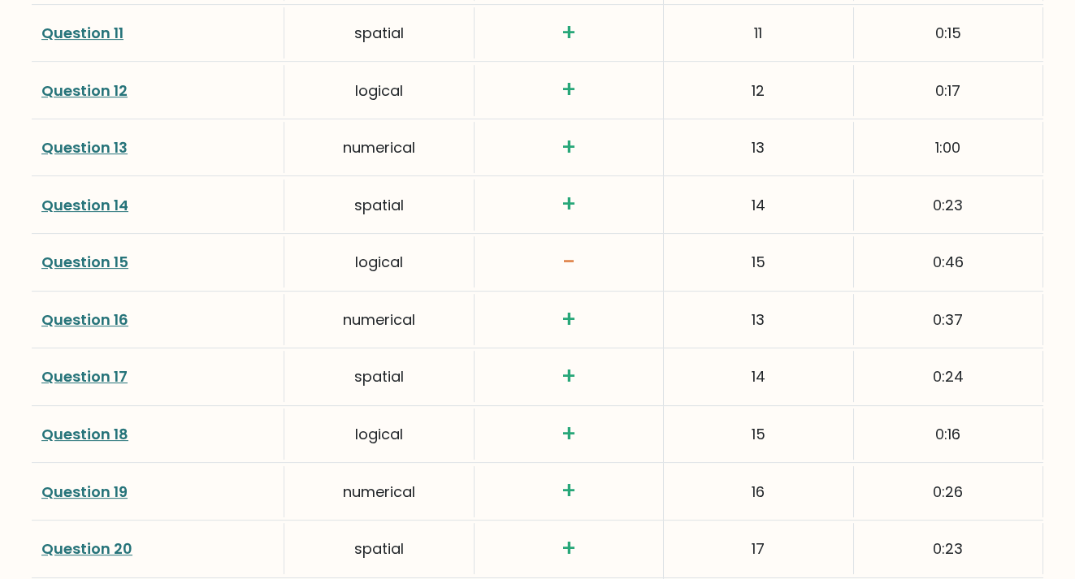
click at [115, 253] on link "Question 15" at bounding box center [84, 262] width 87 height 20
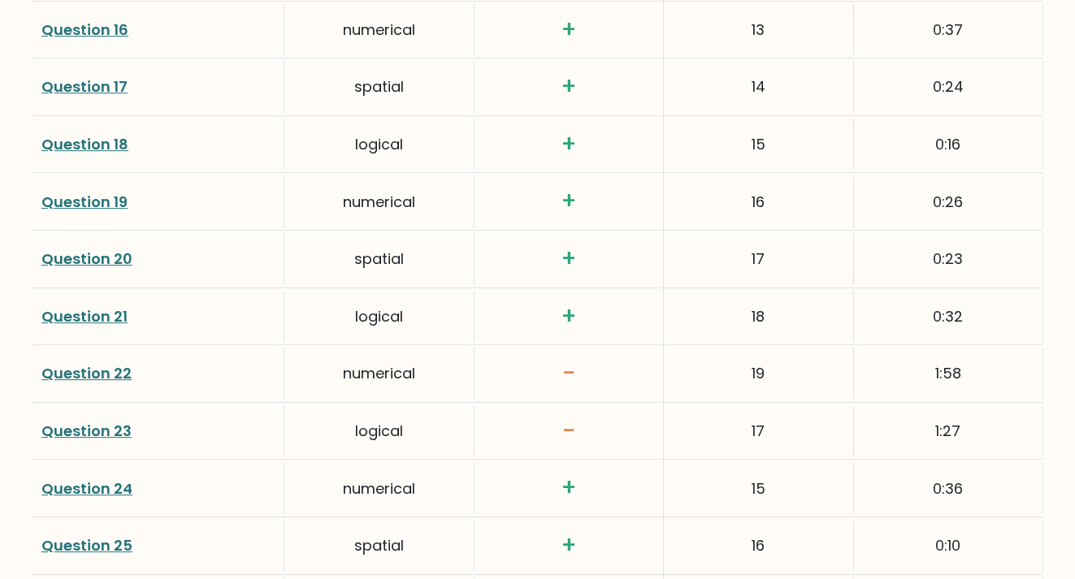
scroll to position [3250, 0]
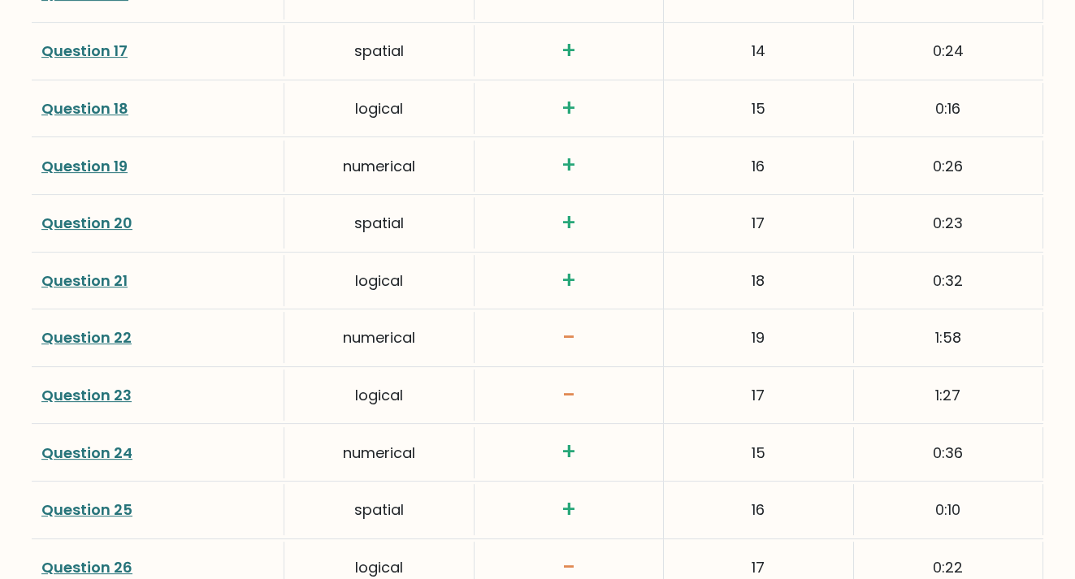
click at [101, 328] on link "Question 22" at bounding box center [86, 337] width 90 height 20
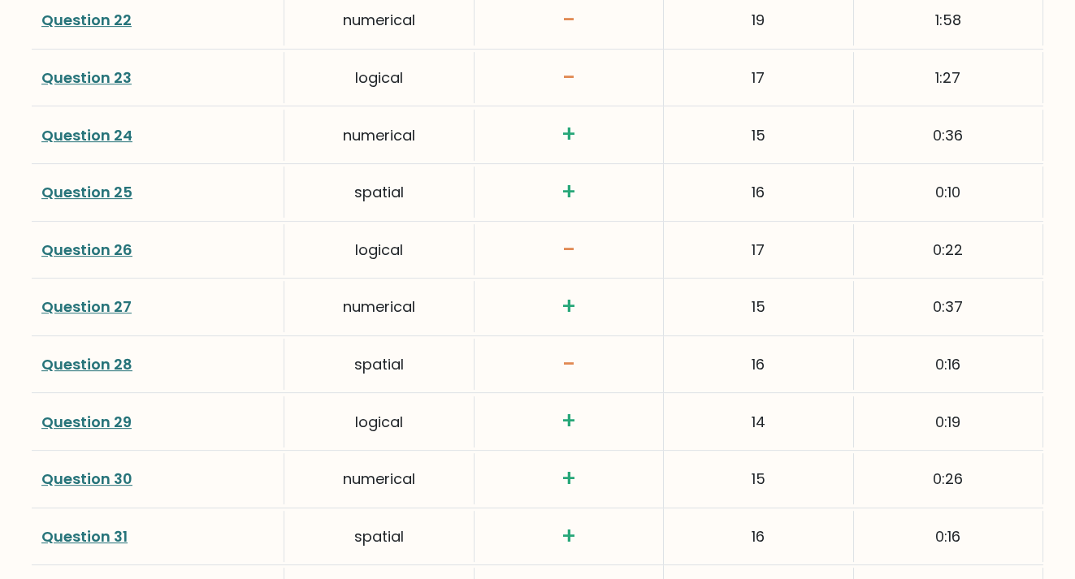
scroll to position [3493, 0]
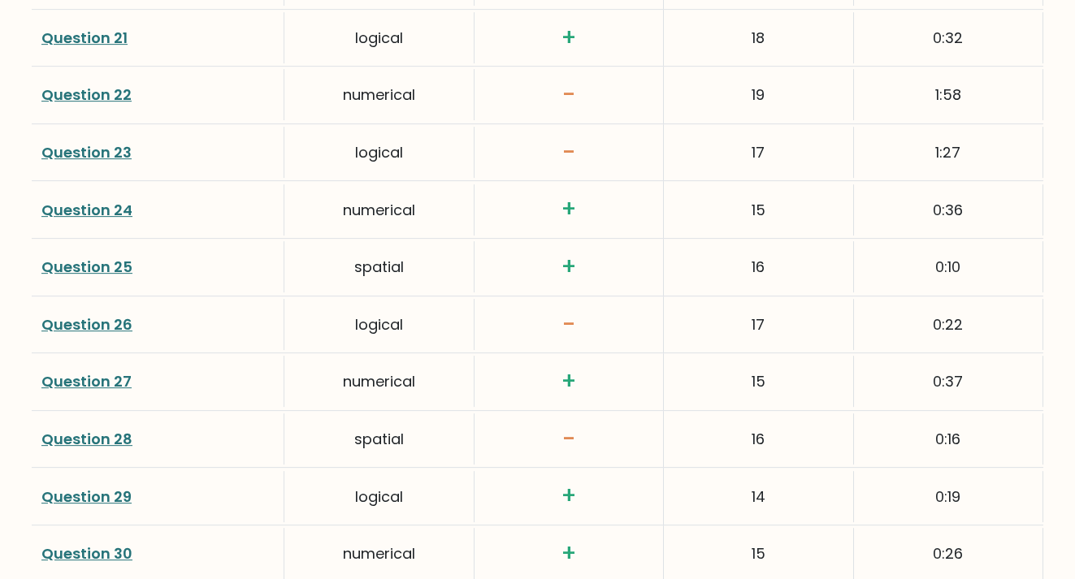
click at [101, 318] on link "Question 26" at bounding box center [86, 324] width 91 height 20
drag, startPoint x: 106, startPoint y: 429, endPoint x: 119, endPoint y: 427, distance: 12.3
click at [106, 430] on link "Question 28" at bounding box center [86, 439] width 91 height 20
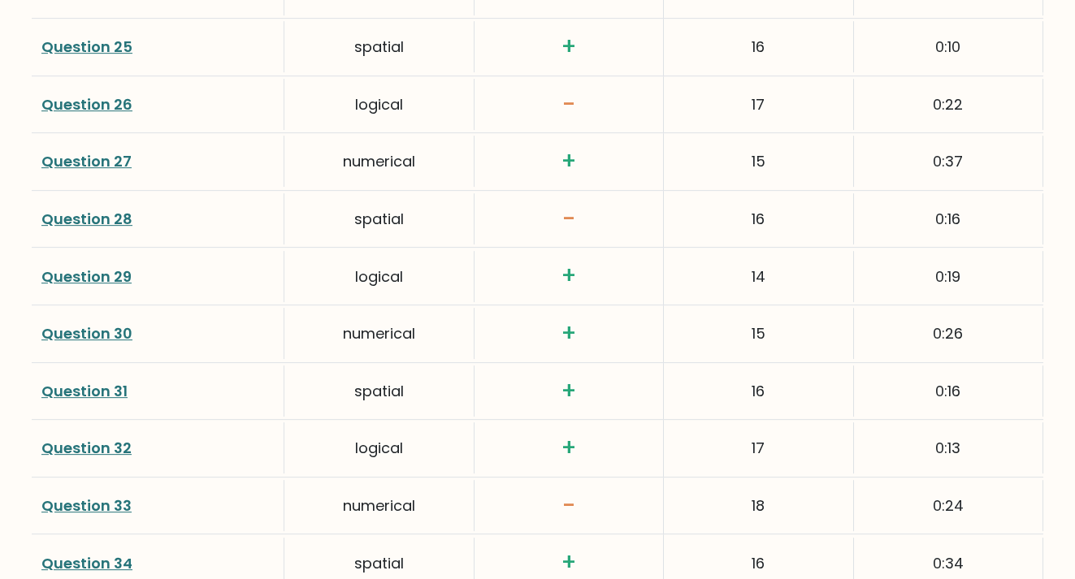
scroll to position [3737, 0]
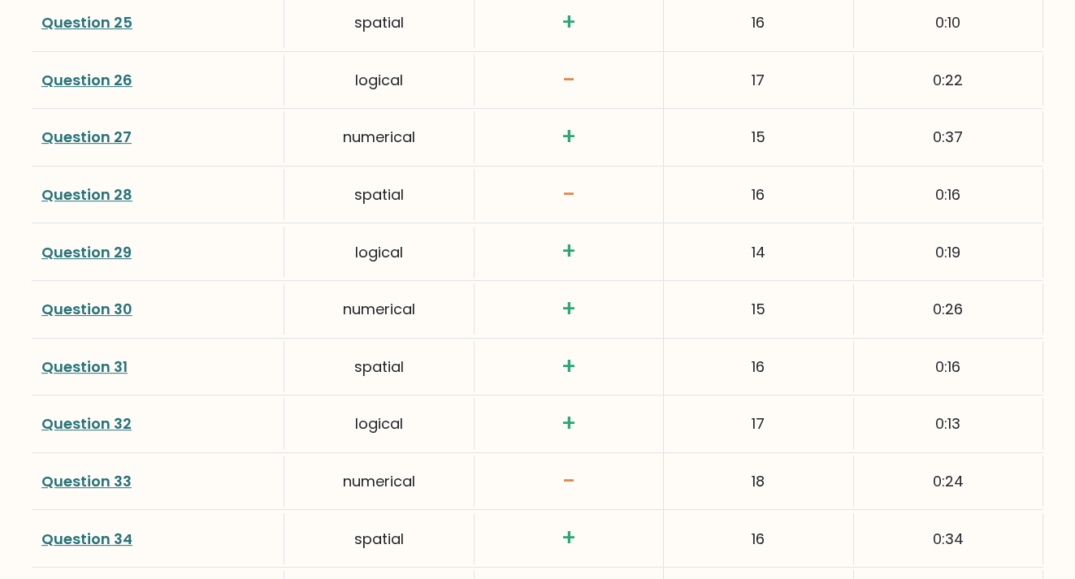
click at [119, 472] on link "Question 33" at bounding box center [86, 481] width 90 height 20
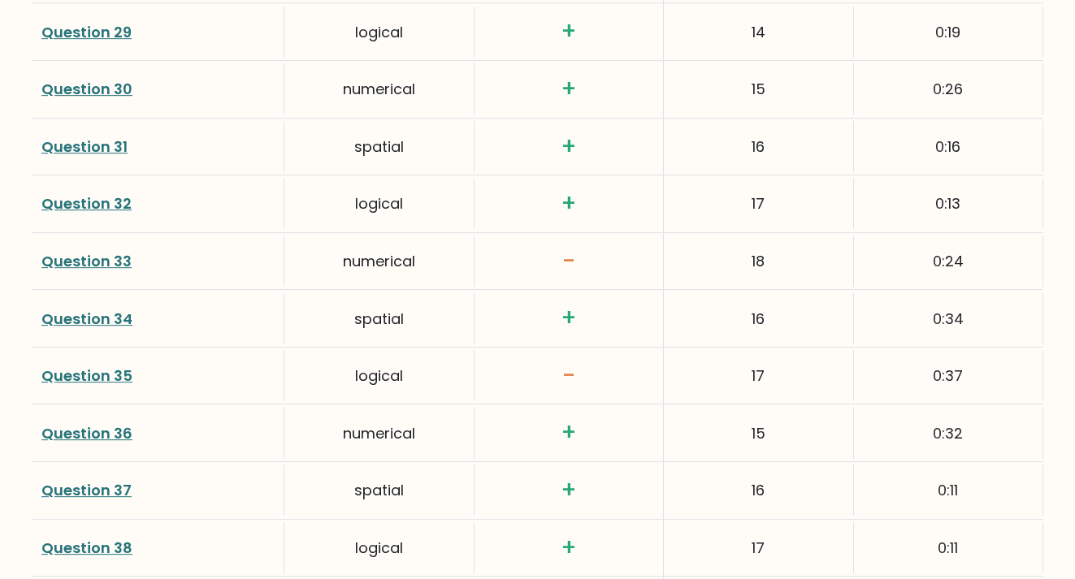
scroll to position [3981, 0]
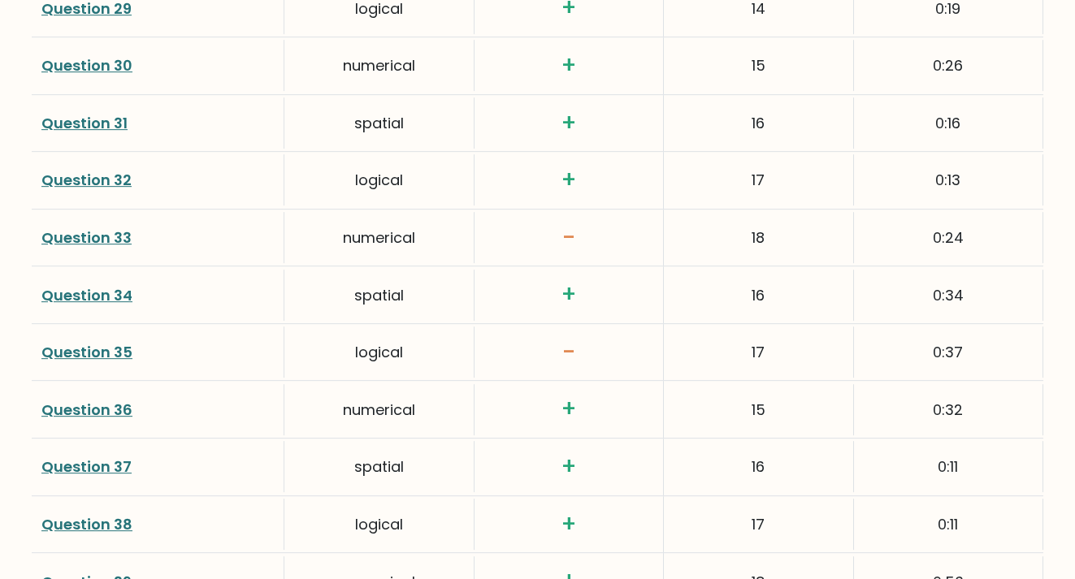
click at [100, 345] on link "Question 35" at bounding box center [86, 352] width 91 height 20
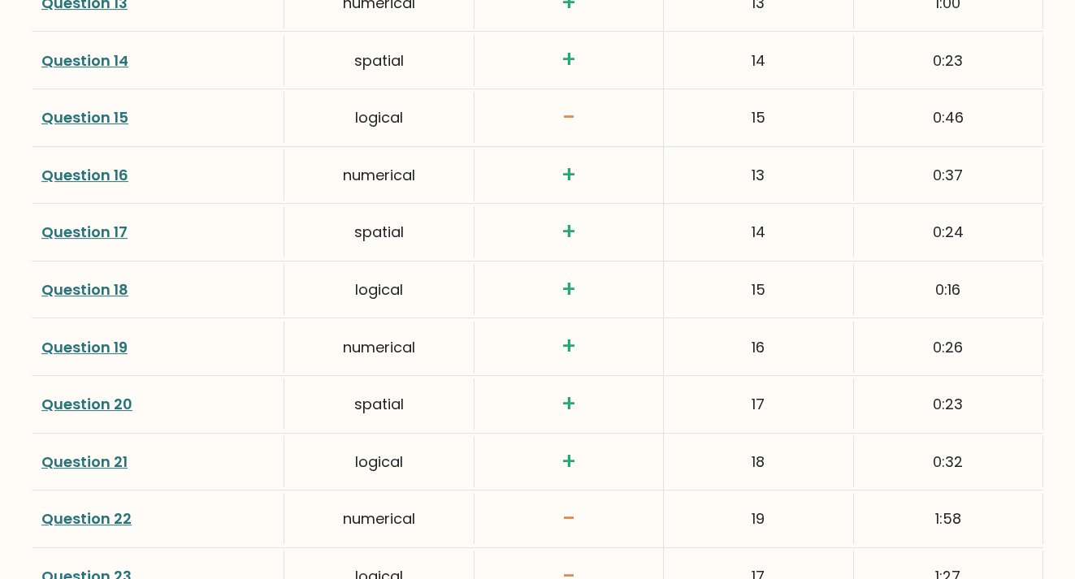
scroll to position [3005, 0]
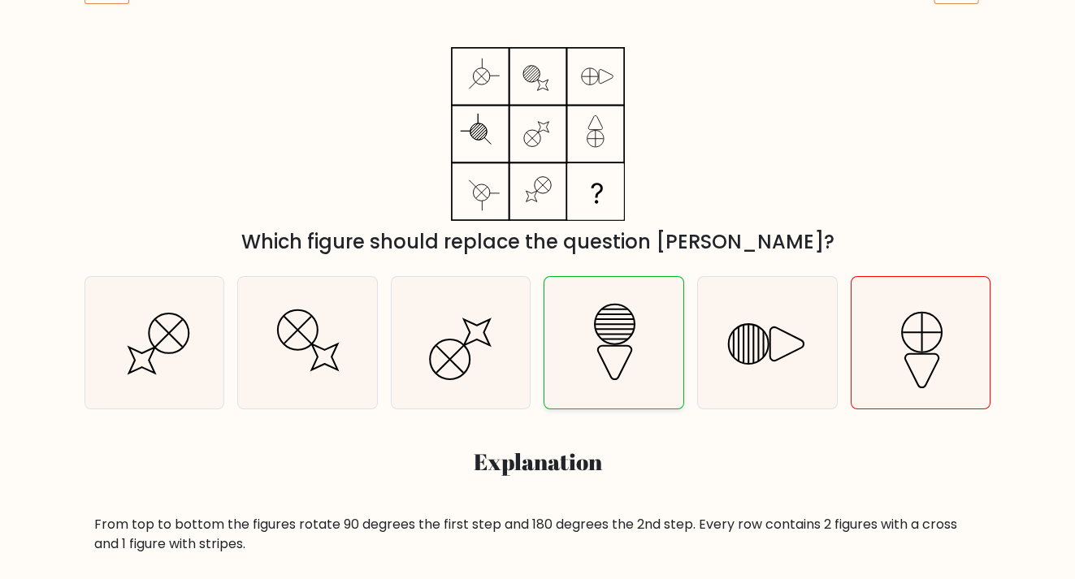
scroll to position [244, 0]
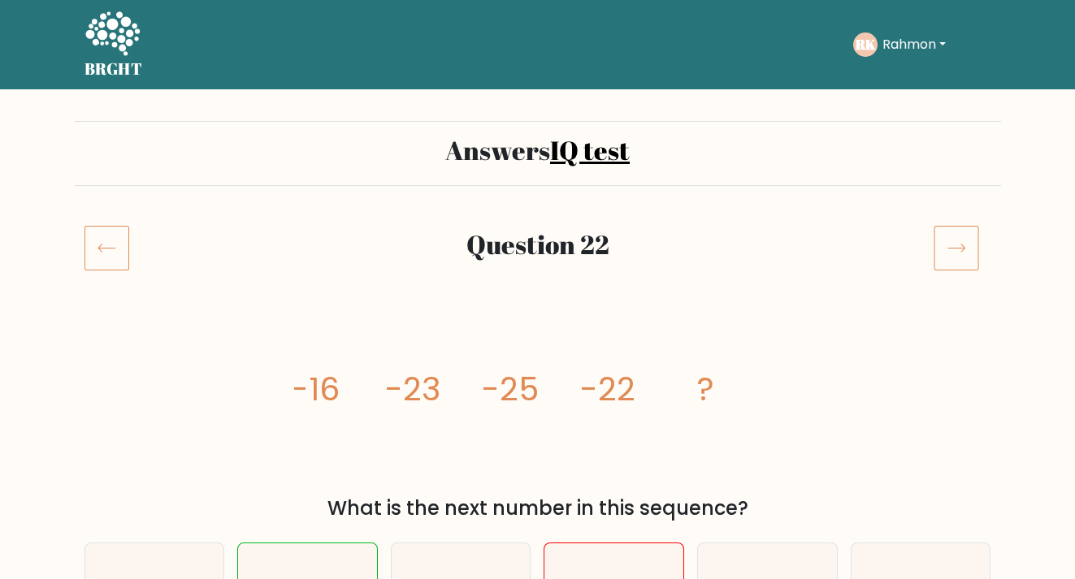
click at [936, 250] on icon at bounding box center [955, 247] width 45 height 45
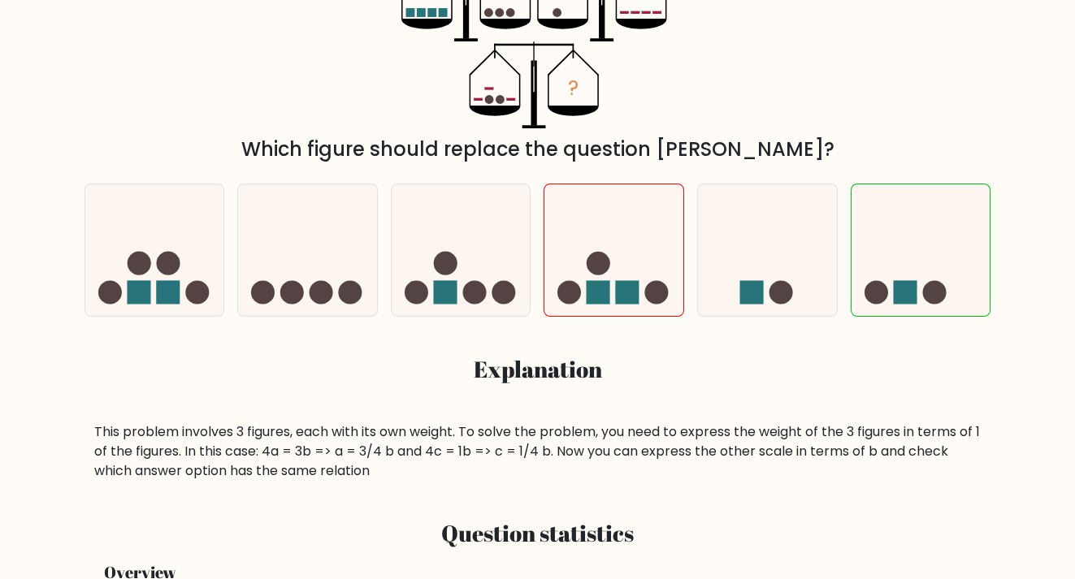
scroll to position [162, 0]
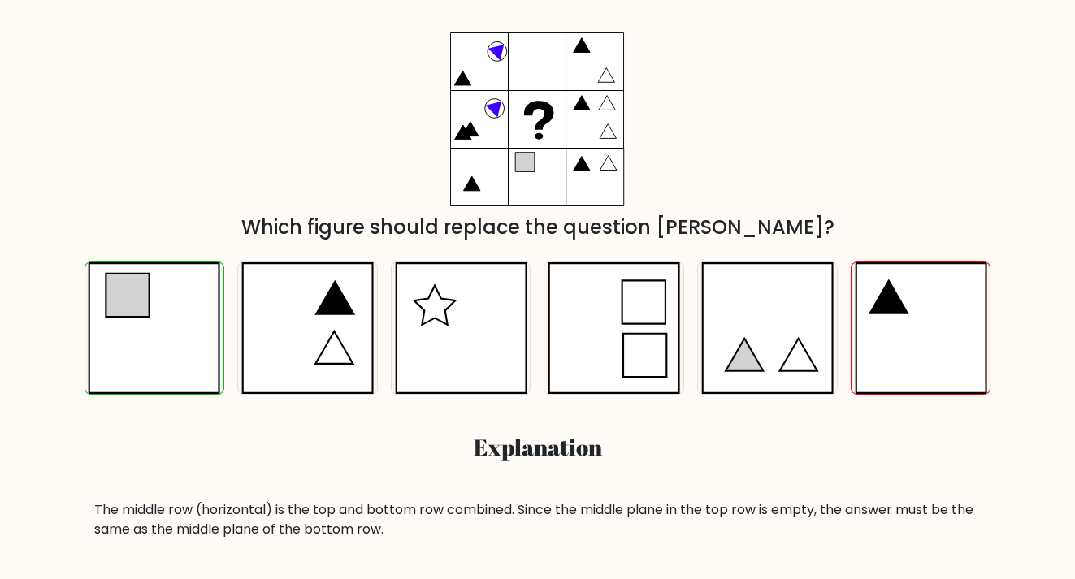
scroll to position [244, 0]
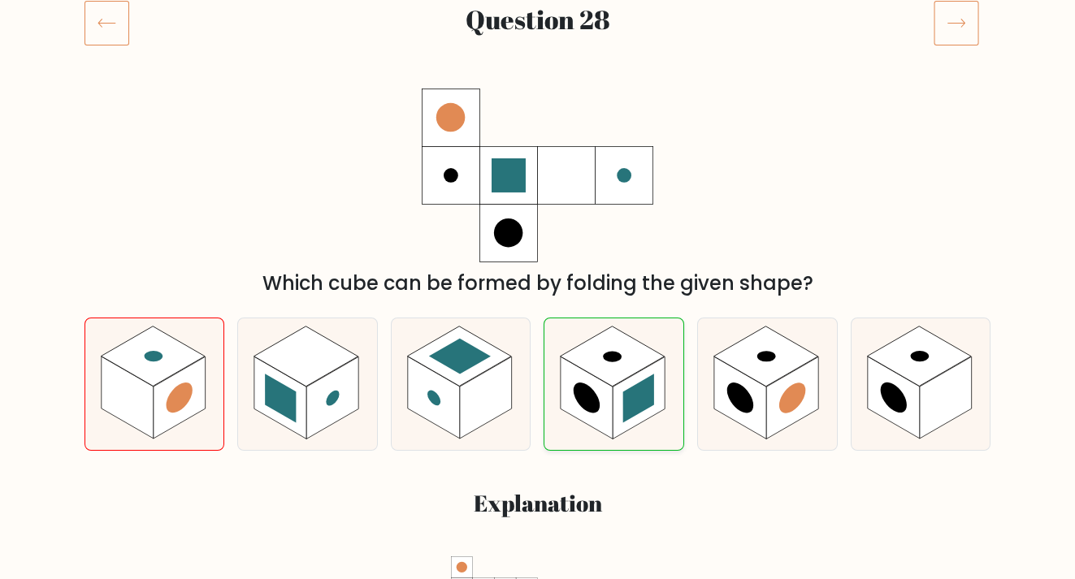
scroll to position [244, 0]
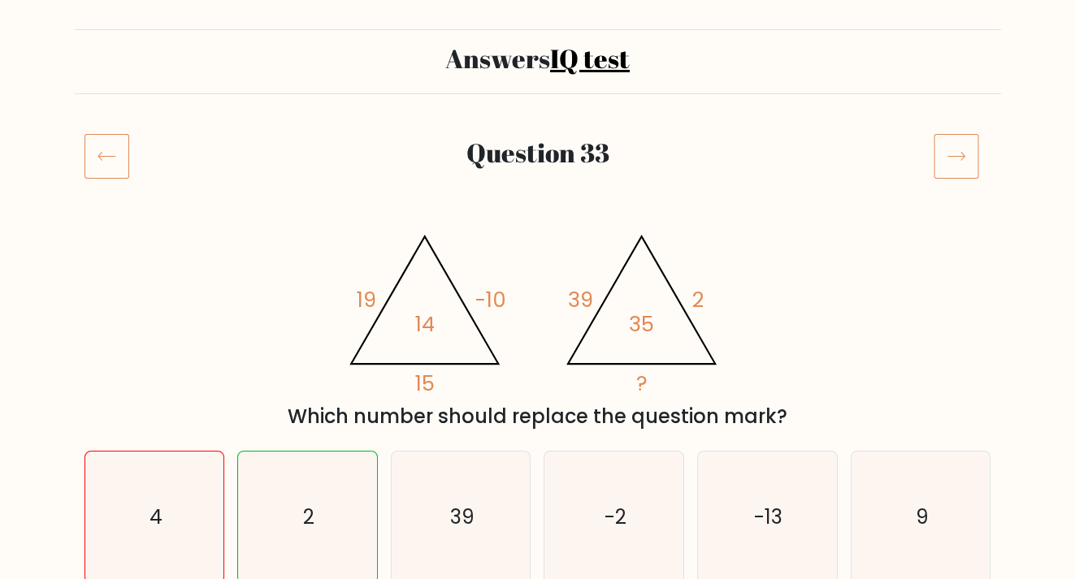
scroll to position [244, 0]
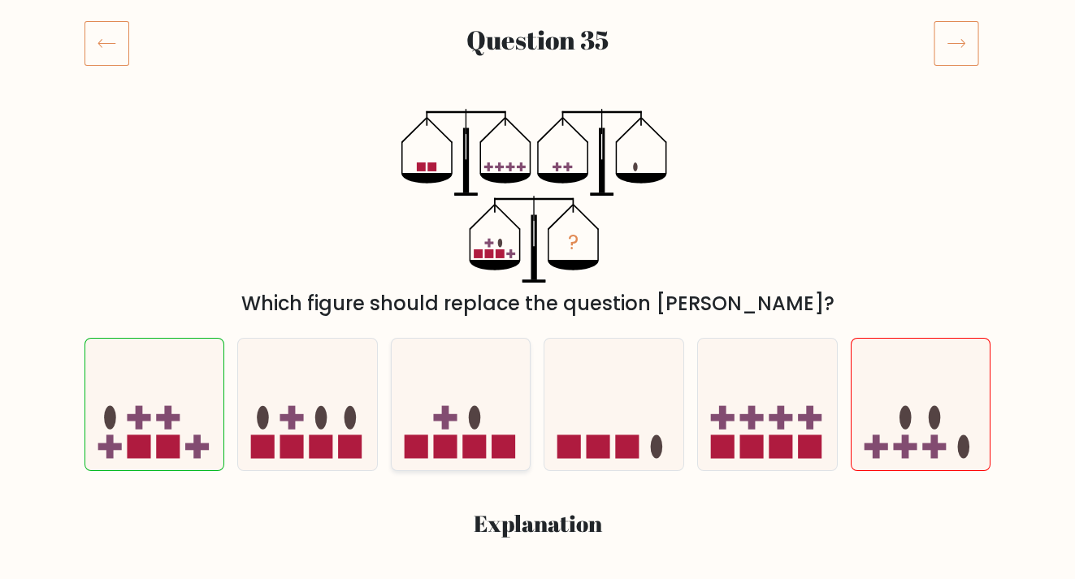
scroll to position [244, 0]
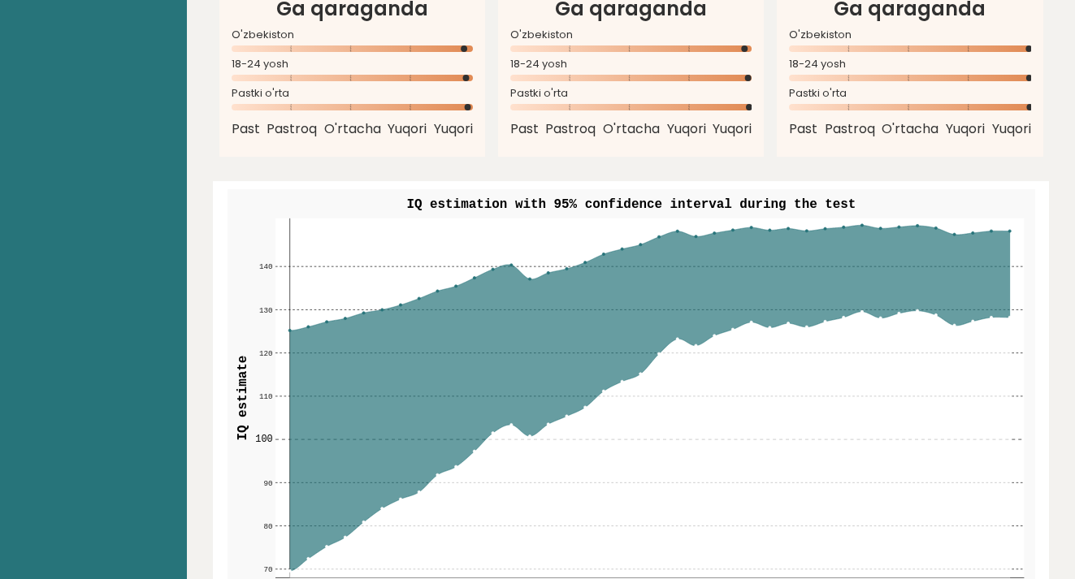
scroll to position [1868, 0]
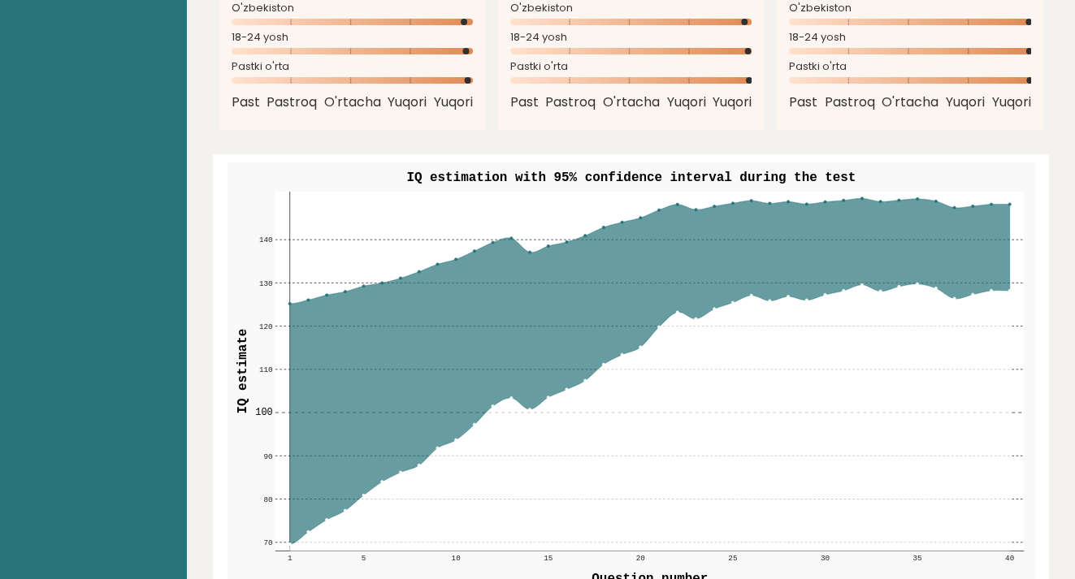
drag, startPoint x: 830, startPoint y: 327, endPoint x: 743, endPoint y: 344, distance: 89.4
click at [729, 346] on icon at bounding box center [649, 417] width 720 height 267
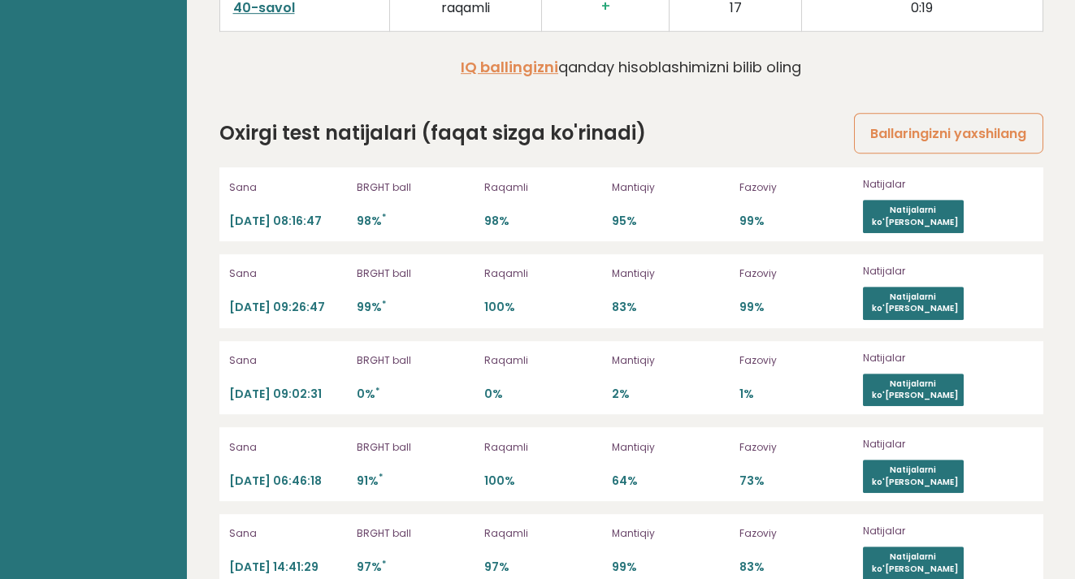
scroll to position [4605, 0]
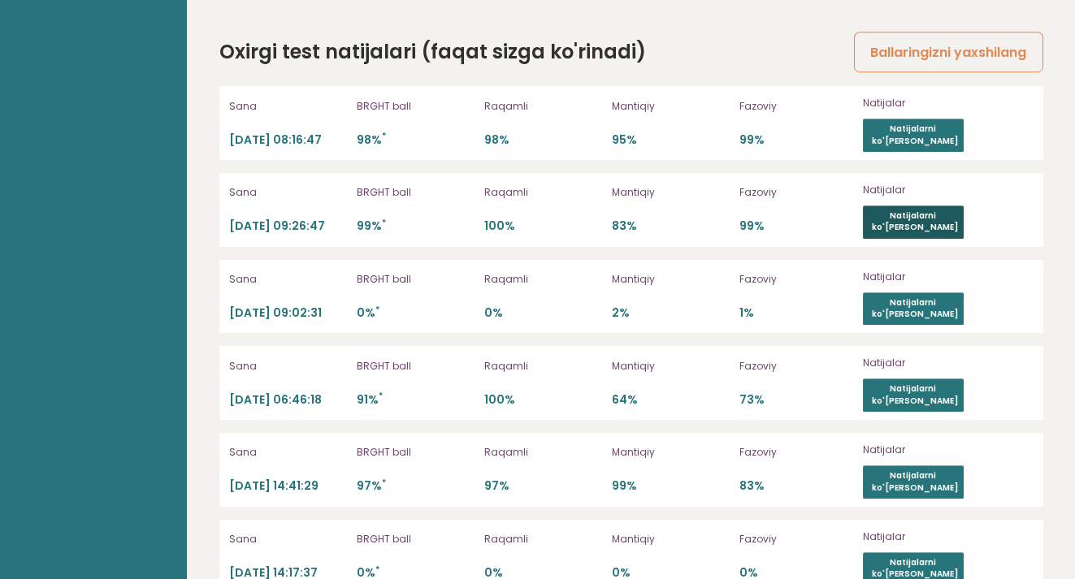
click at [916, 210] on font "Natijalarni ko'rish" at bounding box center [915, 222] width 86 height 24
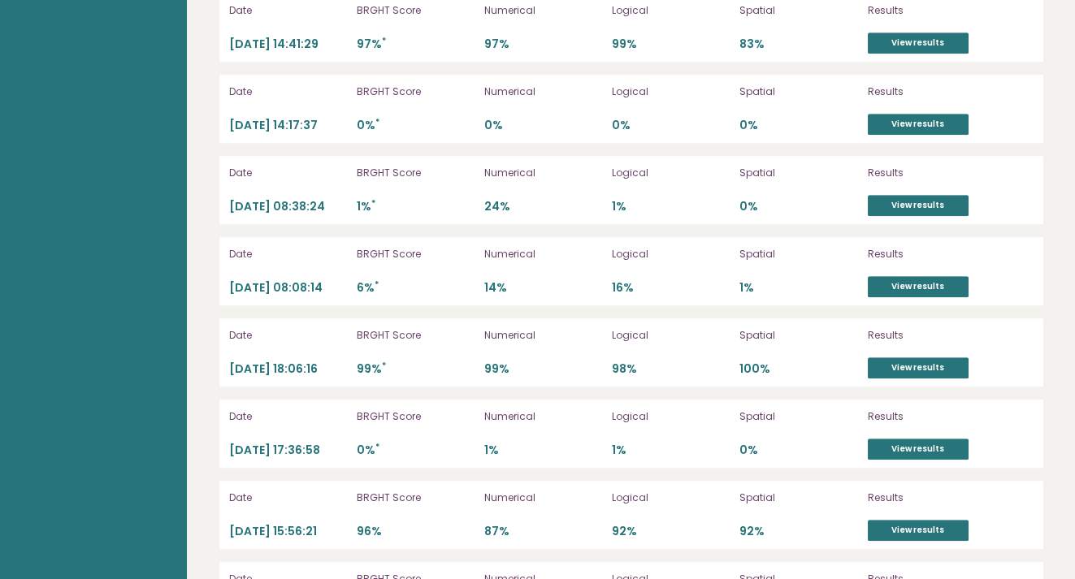
scroll to position [5005, 0]
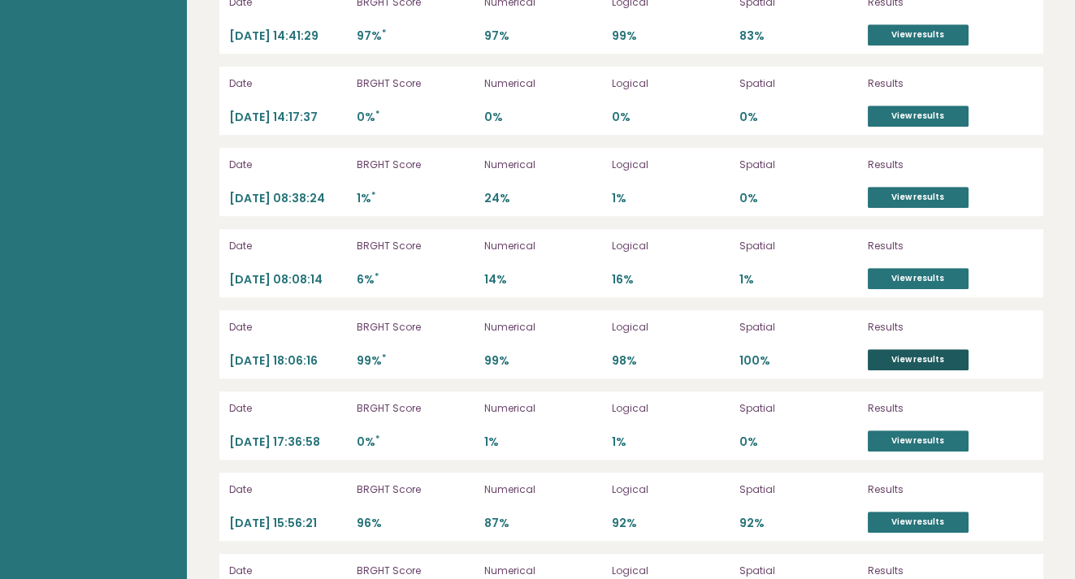
click at [906, 349] on link "View results" at bounding box center [918, 359] width 101 height 21
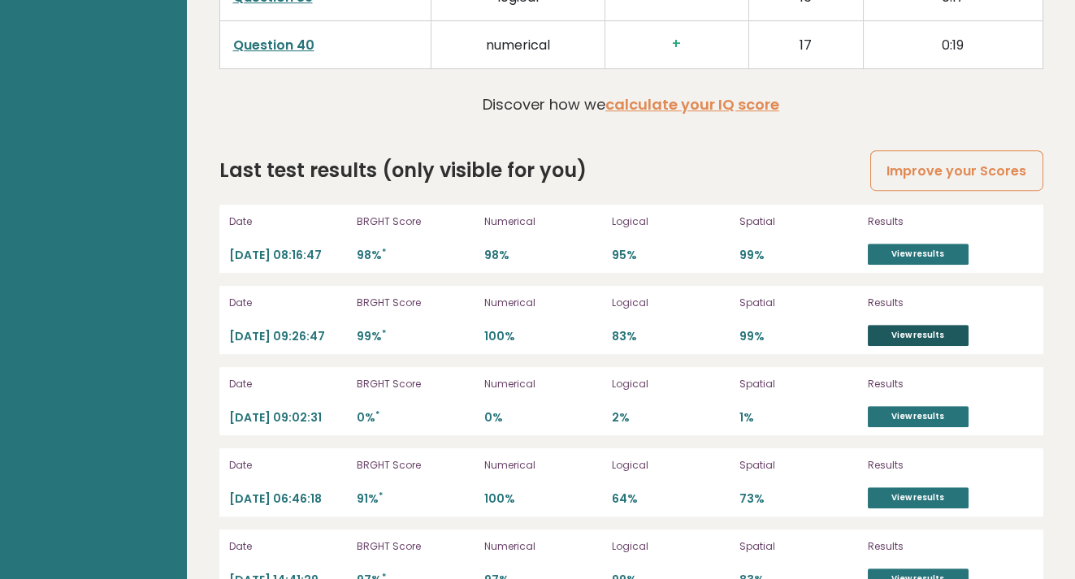
scroll to position [4355, 0]
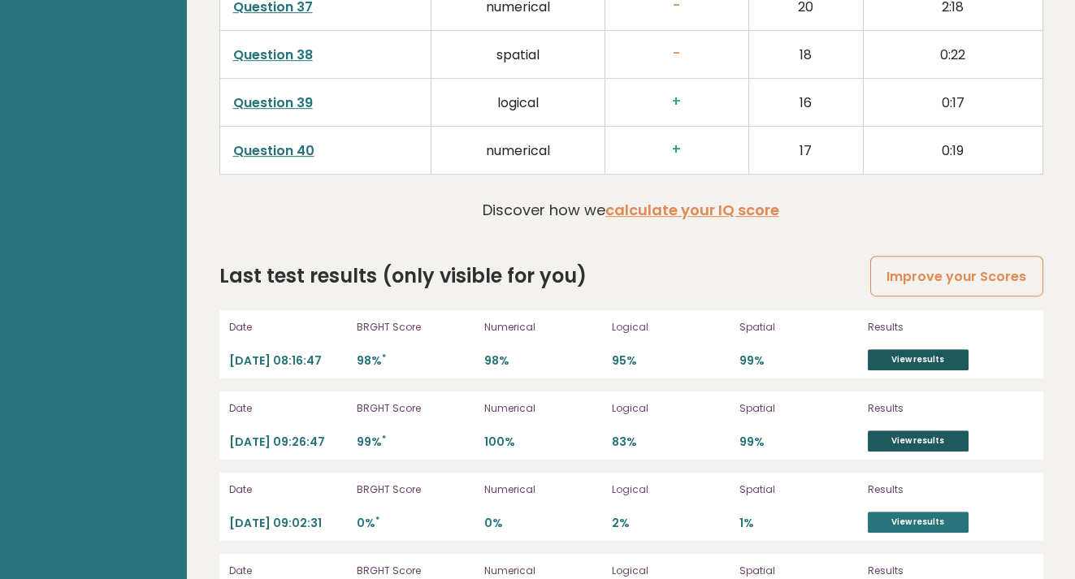
click at [873, 349] on link "View results" at bounding box center [918, 359] width 101 height 21
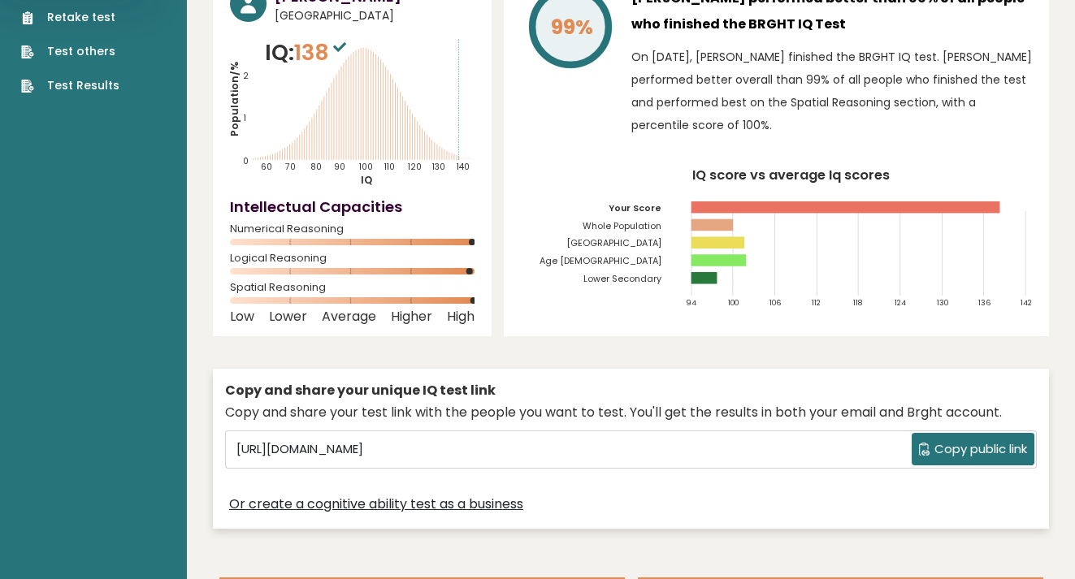
scroll to position [0, 0]
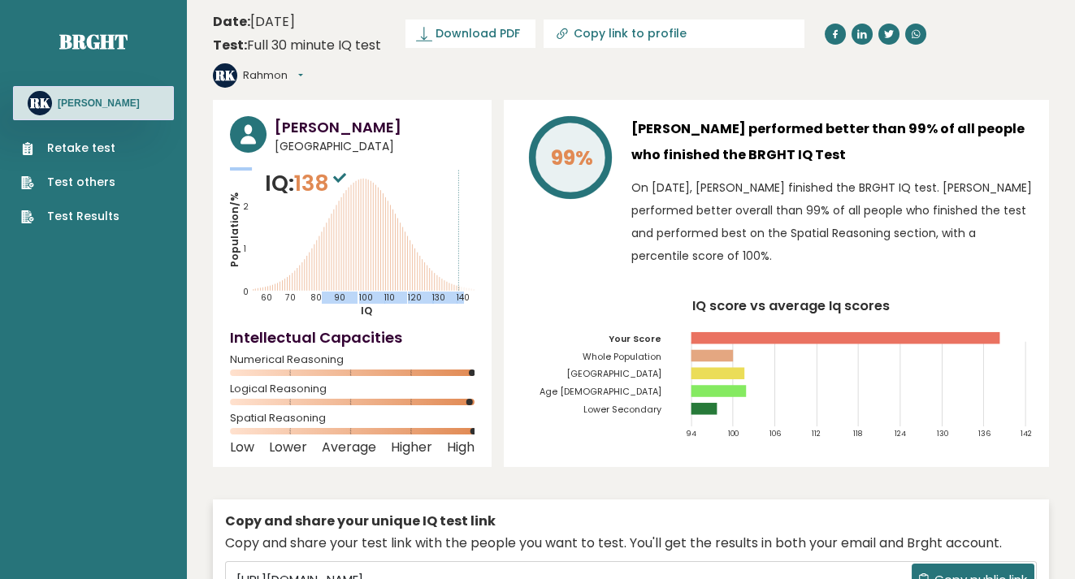
drag, startPoint x: 466, startPoint y: 259, endPoint x: 321, endPoint y: 266, distance: 144.8
click at [321, 266] on icon "Population/% IQ 0 1 2 60 70 80 90 100 110 120 130 140" at bounding box center [352, 242] width 245 height 151
click at [496, 197] on div "Rahmon Komilov Uzbekistan IQ: 138 Population/% IQ 0 1 2 60 70 80 90 100 110 120…" at bounding box center [631, 384] width 836 height 568
